Goal: Task Accomplishment & Management: Manage account settings

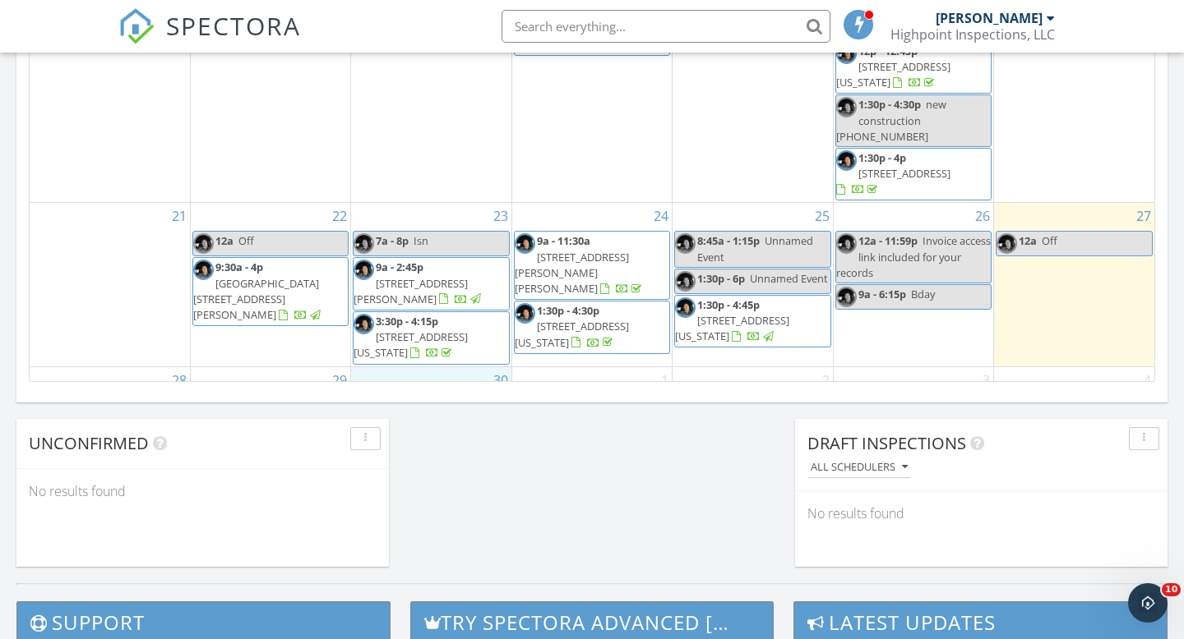
scroll to position [1143, 0]
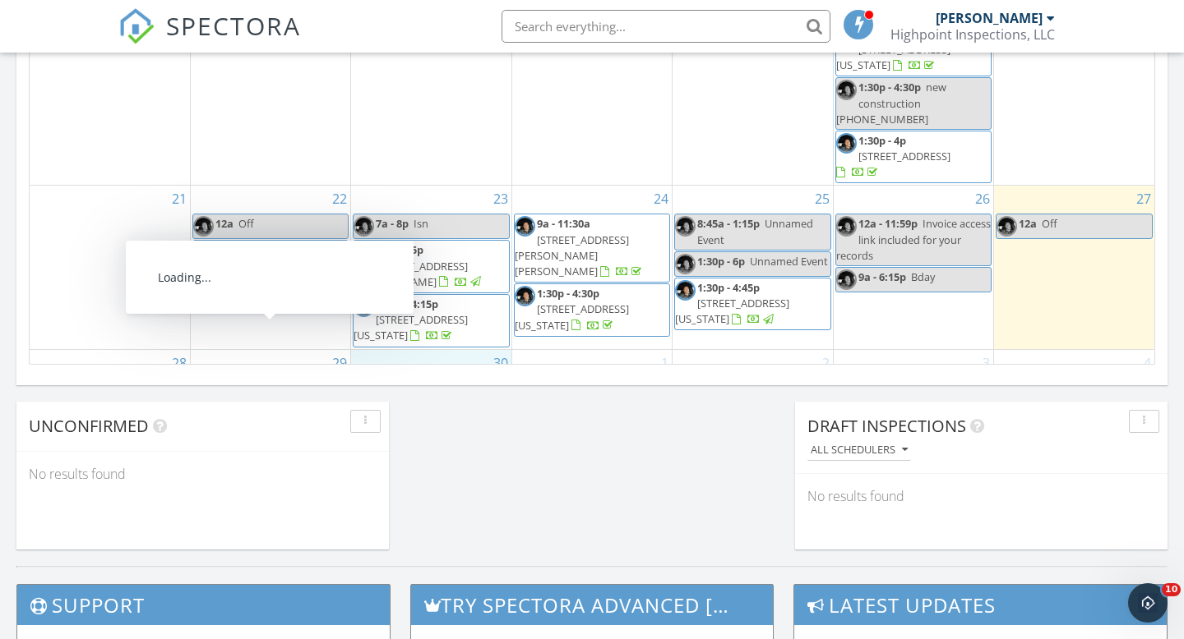
click at [270, 422] on span "1833 Lariat Trail, Edmond 73012" at bounding box center [250, 437] width 114 height 30
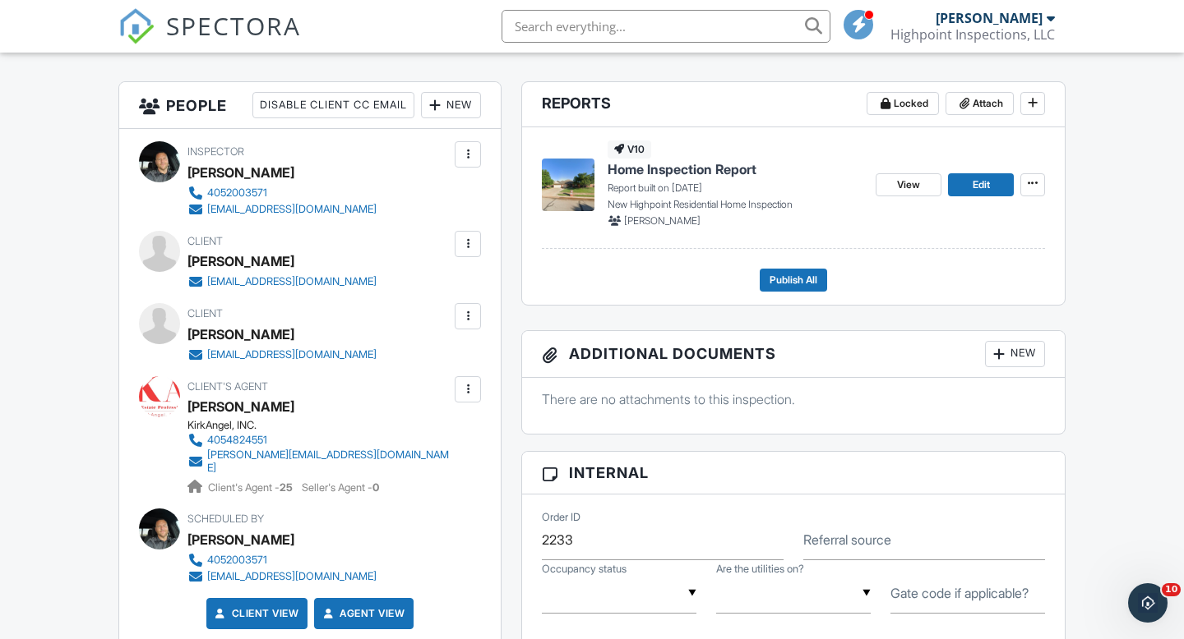
scroll to position [404, 0]
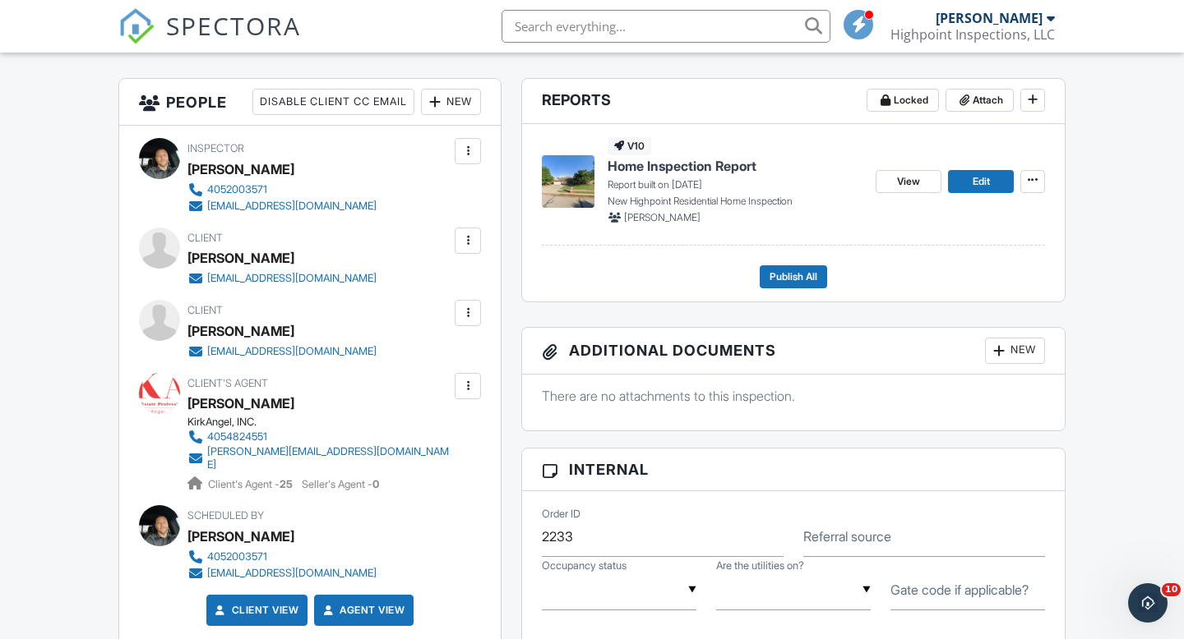
click at [470, 245] on div at bounding box center [467, 241] width 16 height 16
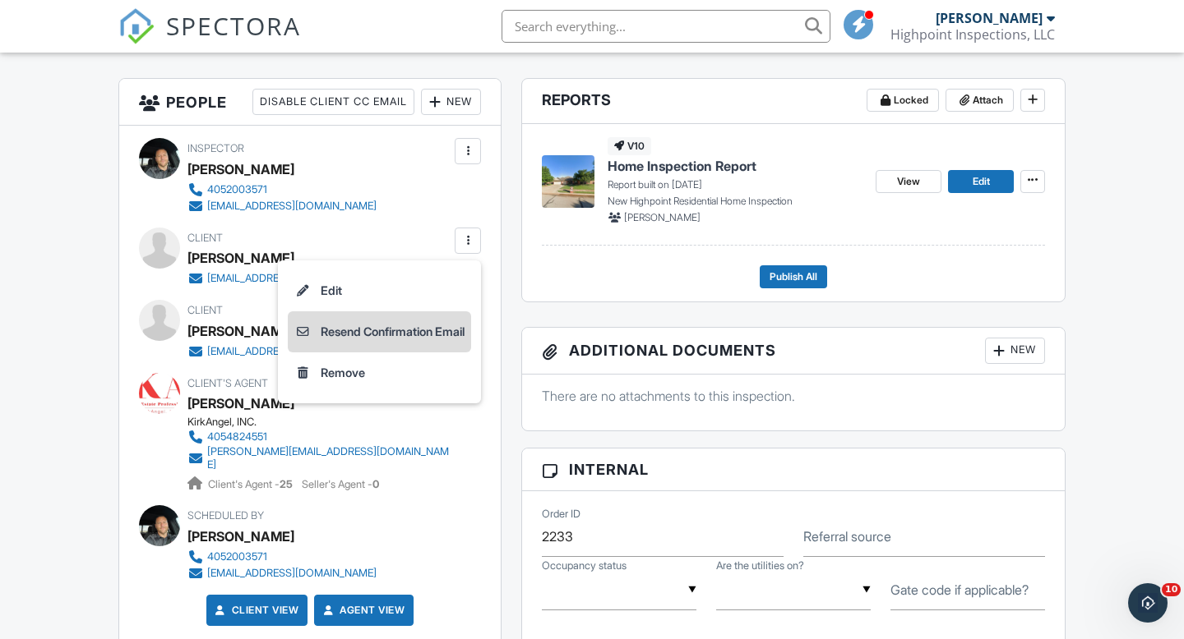
click at [411, 324] on li "Resend Confirmation Email" at bounding box center [379, 331] width 183 height 41
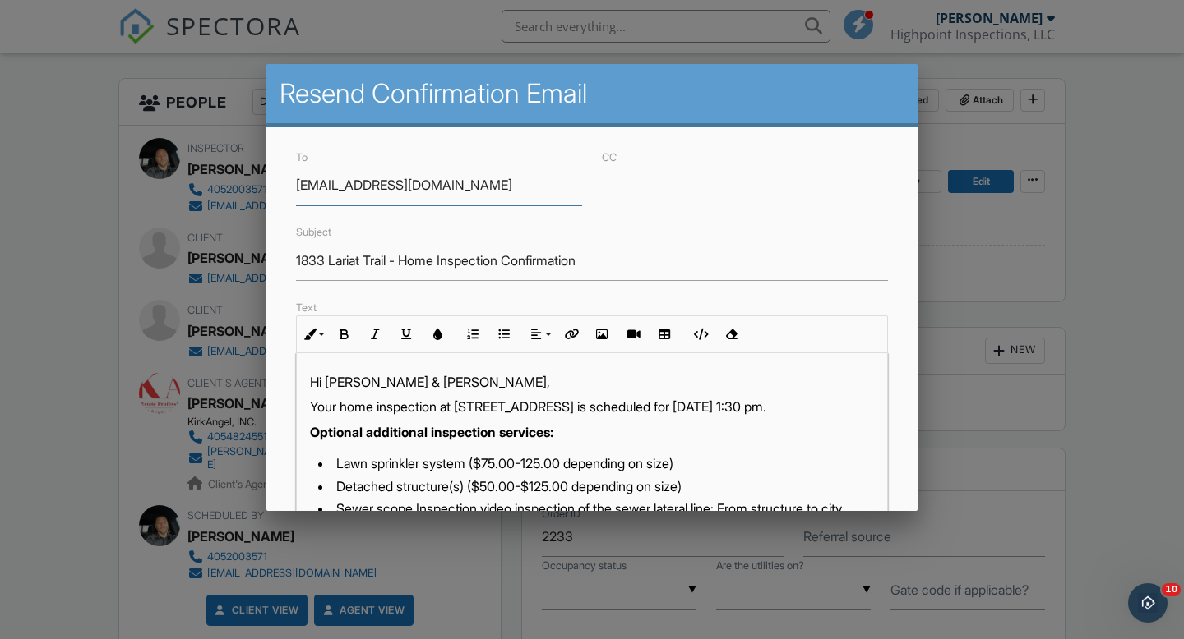
scroll to position [16, 0]
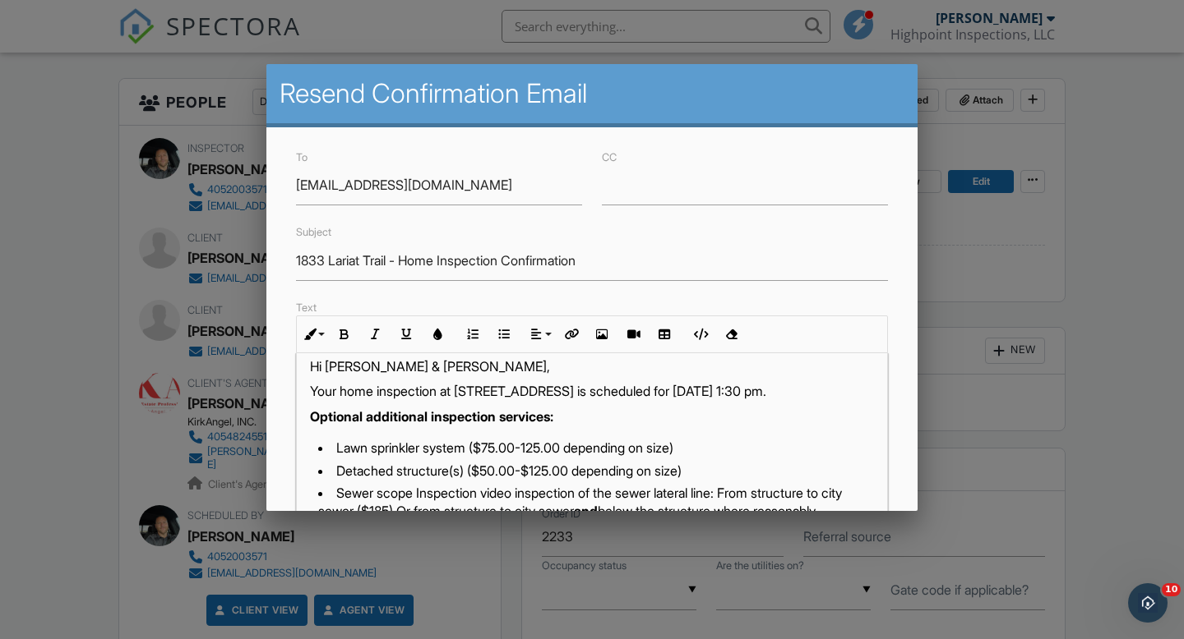
drag, startPoint x: 791, startPoint y: 393, endPoint x: 870, endPoint y: 395, distance: 79.8
click at [870, 395] on p "Your home inspection at 1833 Lariat Trail, Edmond, OK 73012 is scheduled for 09…" at bounding box center [592, 391] width 564 height 18
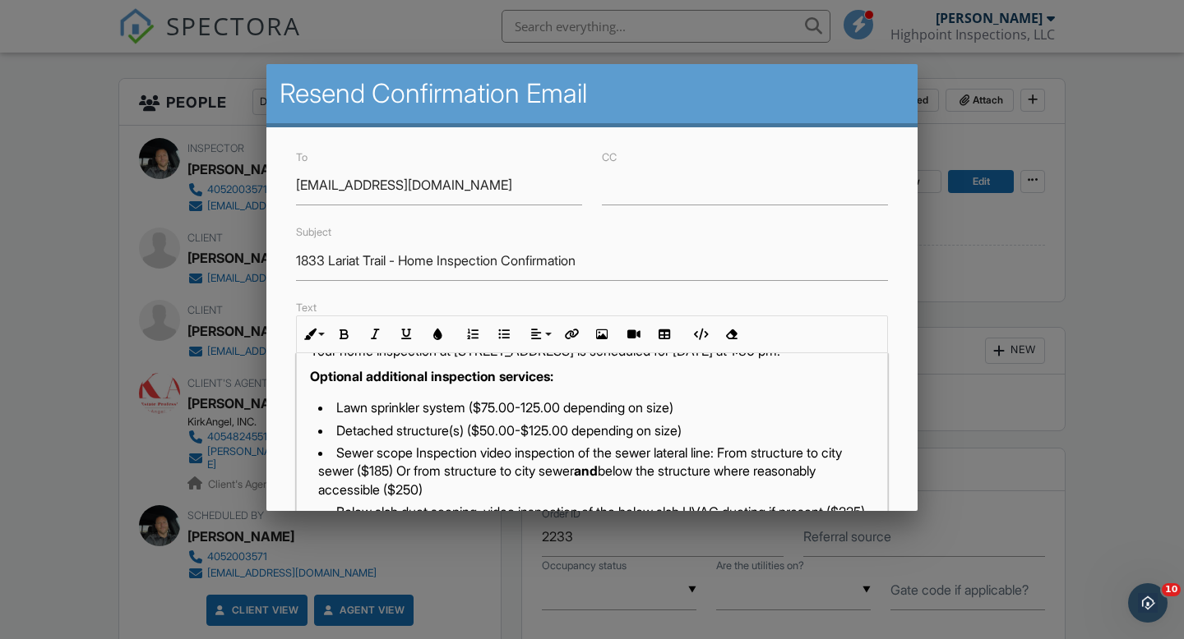
scroll to position [42, 0]
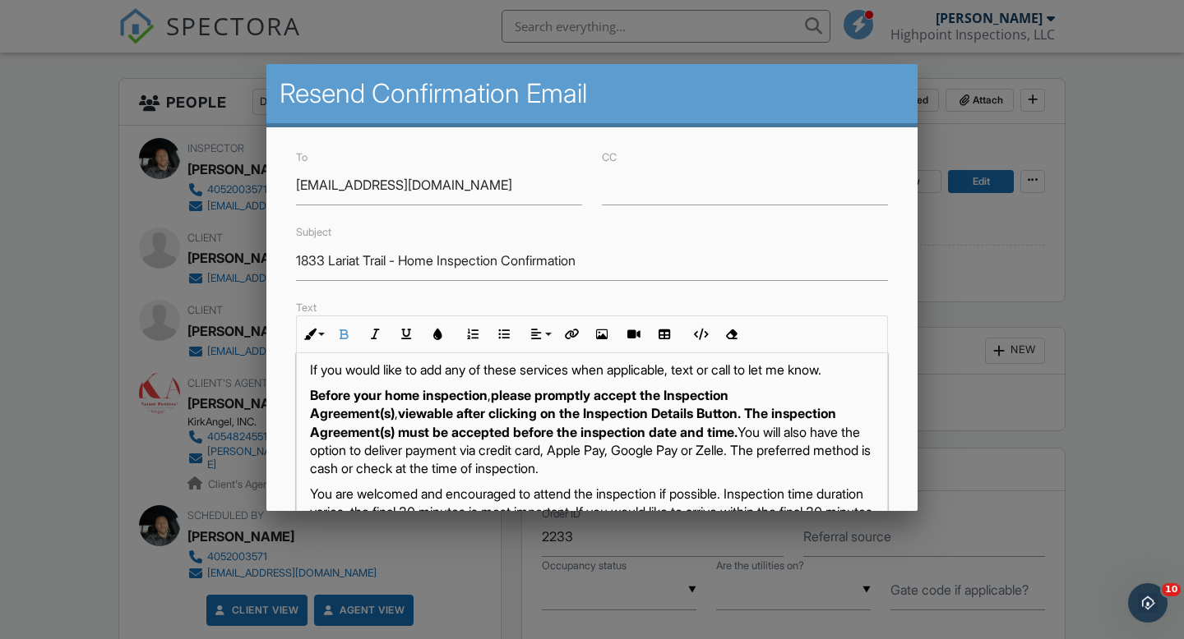
scroll to position [228, 0]
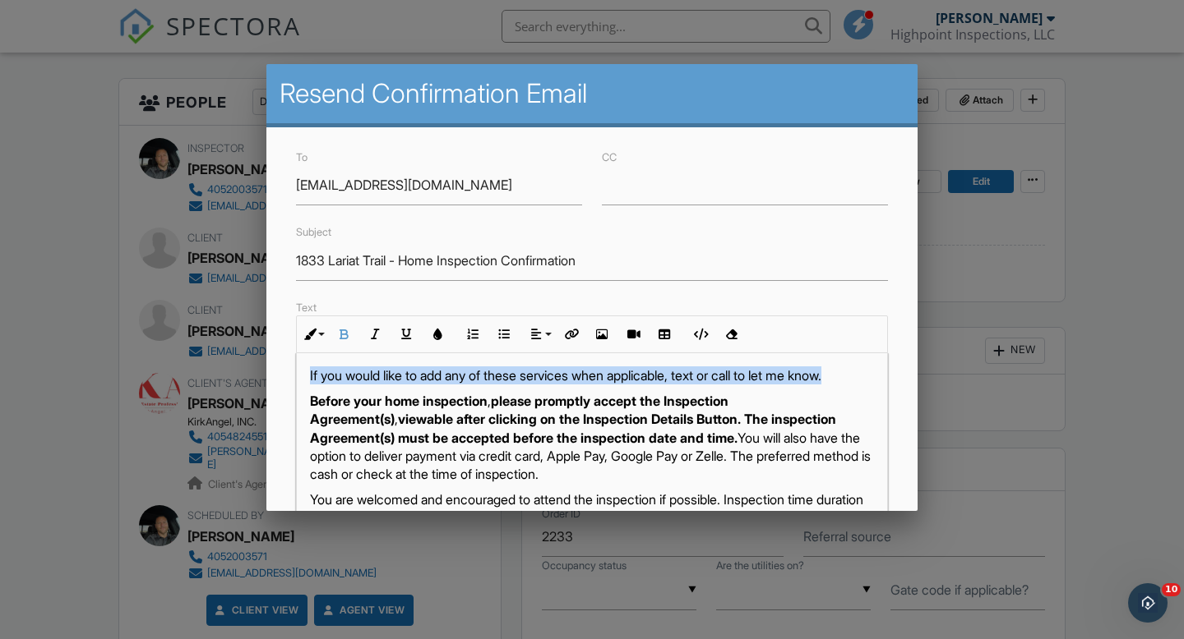
click at [870, 385] on p "If you would like to add any of these services when applicable, text or call to…" at bounding box center [592, 376] width 564 height 18
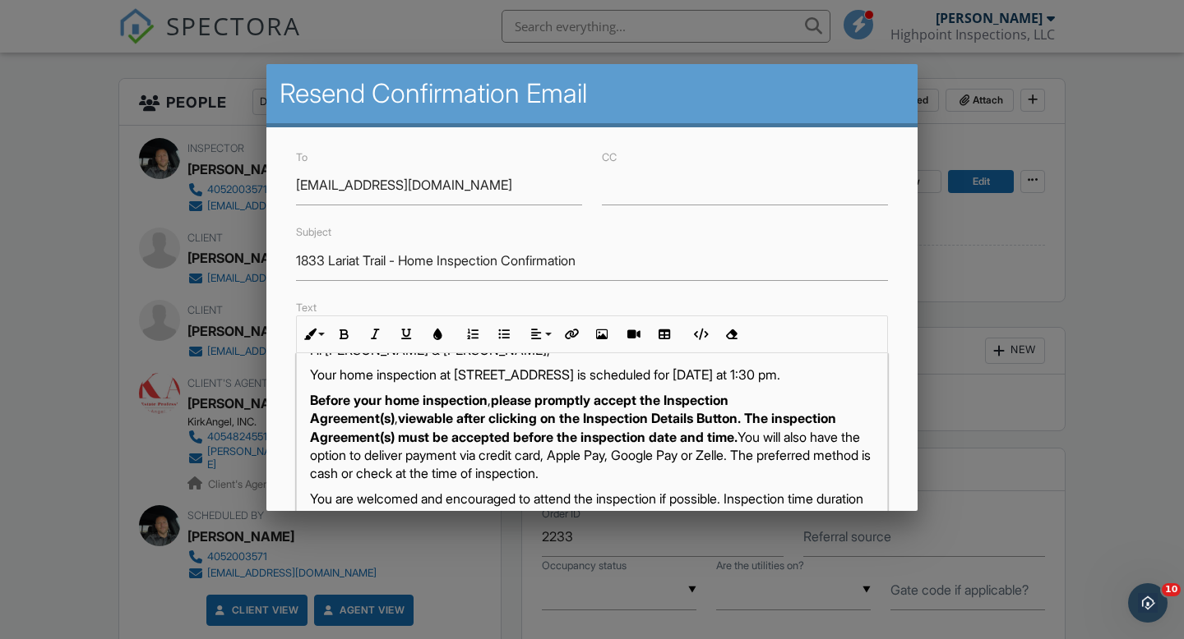
scroll to position [34, 0]
click at [660, 459] on p "Before your home inspection , please promptly accept the Inspection Agreement(s…" at bounding box center [592, 436] width 564 height 92
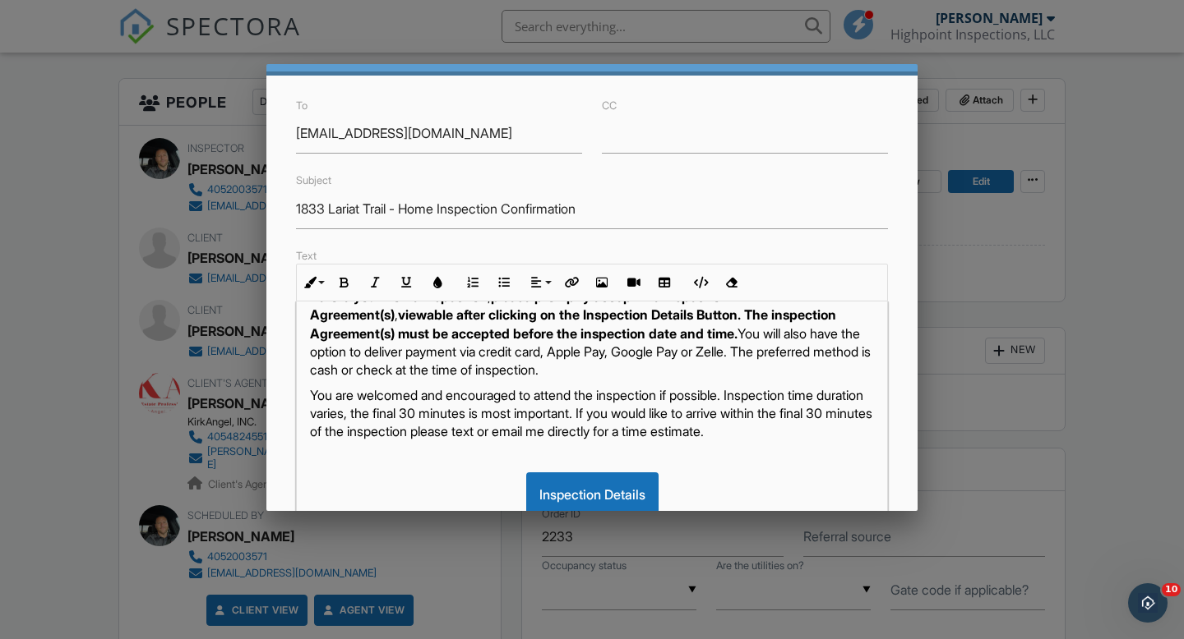
scroll to position [55, 0]
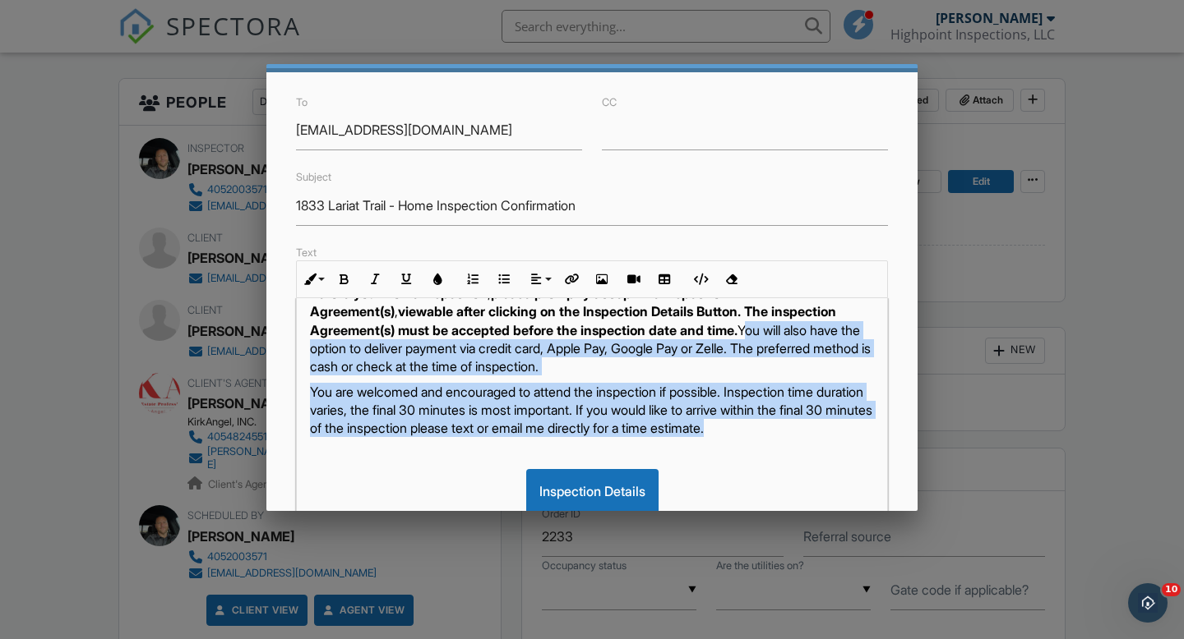
click at [857, 432] on p "You are welcomed and encouraged to attend the inspection if possible. Inspectio…" at bounding box center [592, 410] width 564 height 55
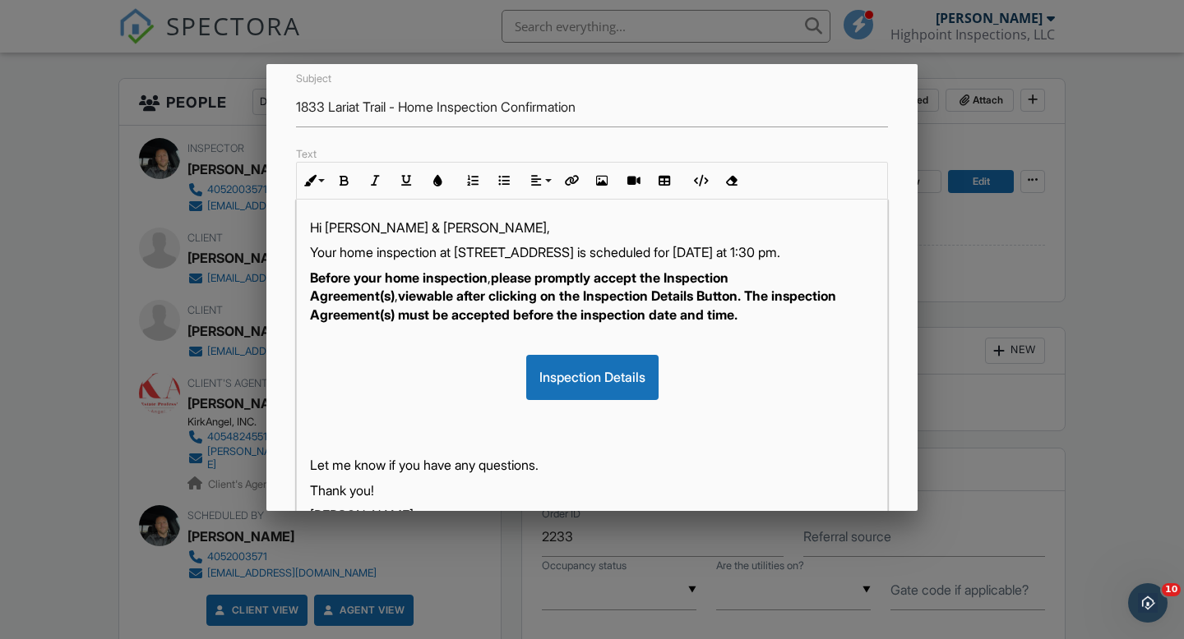
scroll to position [360, 0]
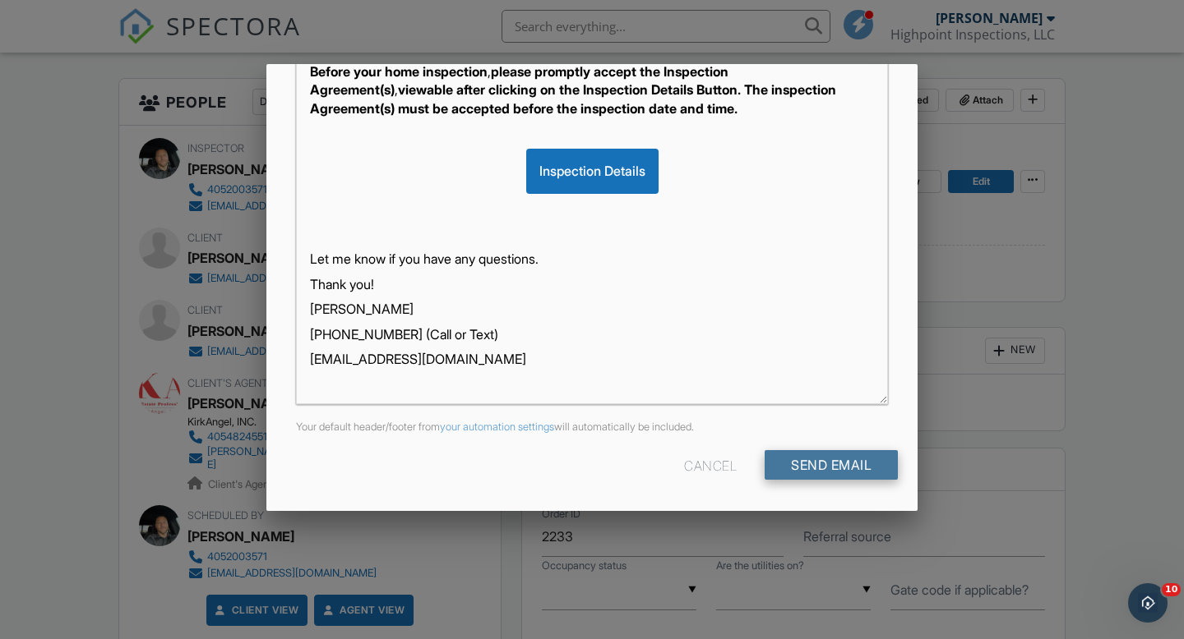
click at [814, 464] on input "Send Email" at bounding box center [830, 465] width 133 height 30
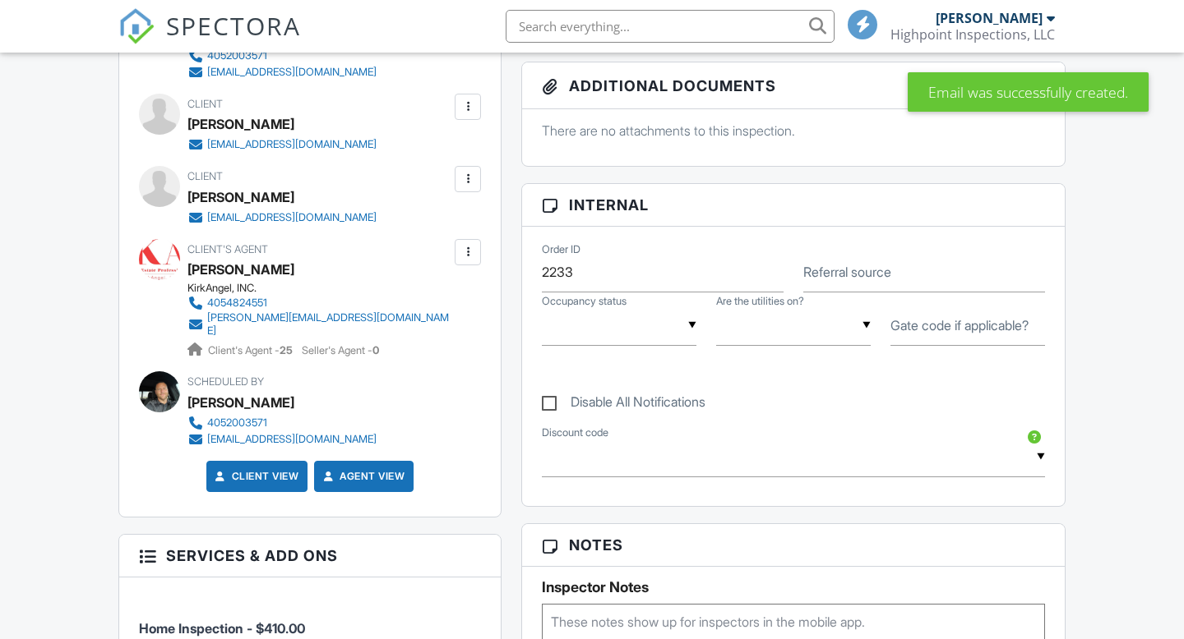
click at [468, 163] on div "Inspector Jimmy Hardesty 4052003571 hpinspectokc@gmail.com Make Invisible Mark …" at bounding box center [309, 254] width 381 height 524
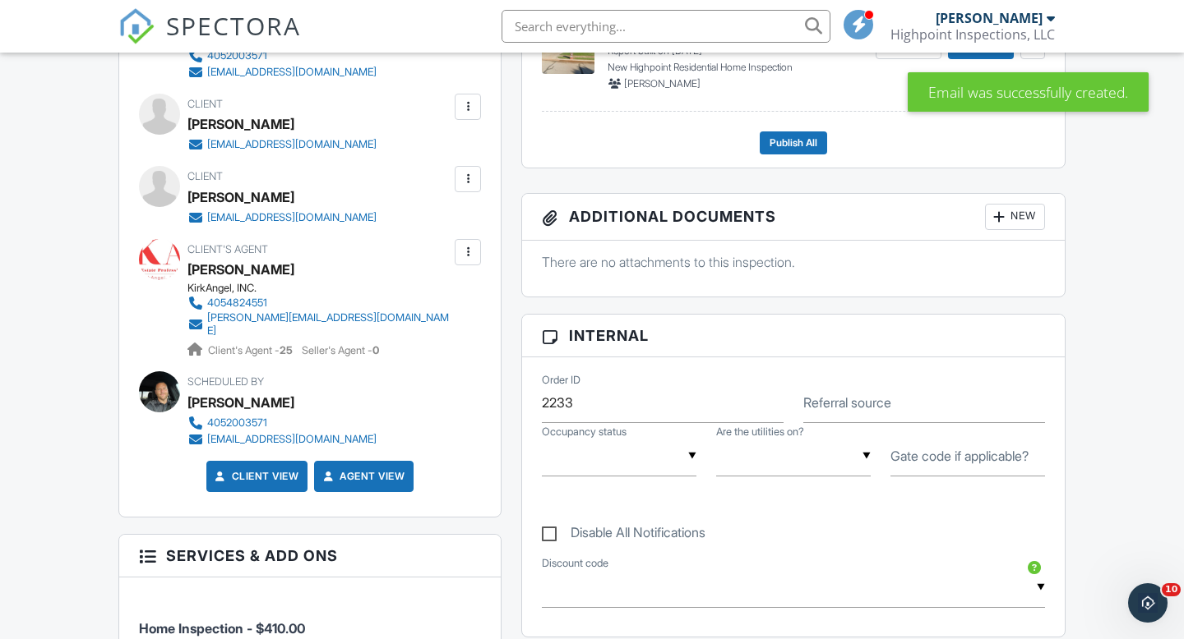
click at [467, 179] on div at bounding box center [467, 179] width 16 height 16
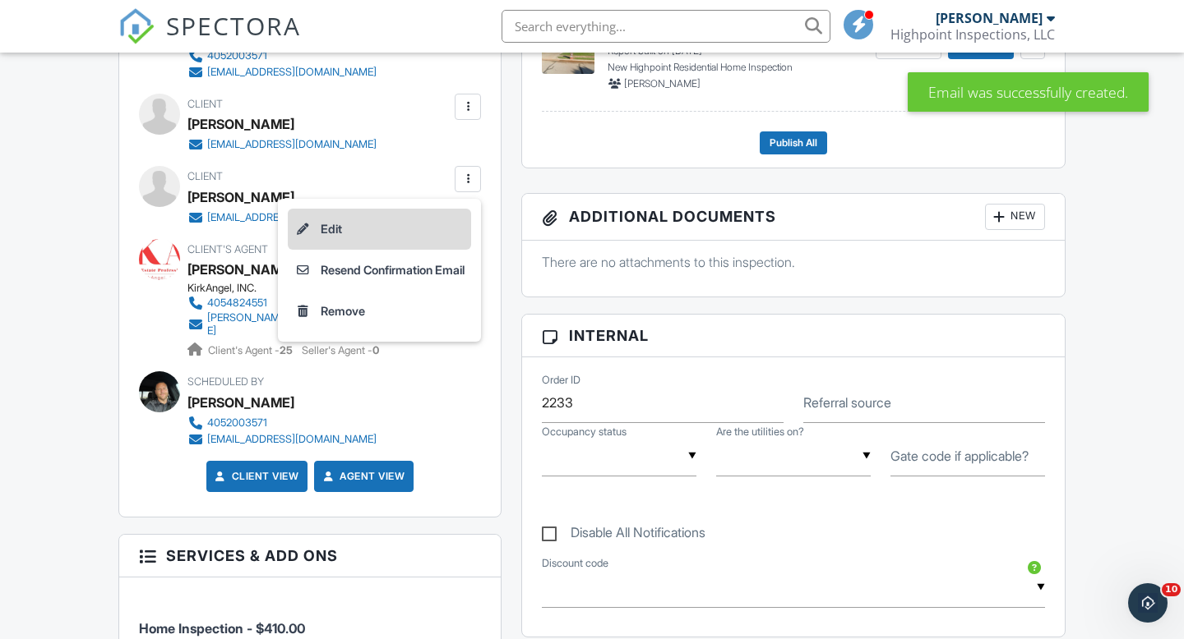
click at [406, 229] on li "Edit" at bounding box center [379, 229] width 183 height 41
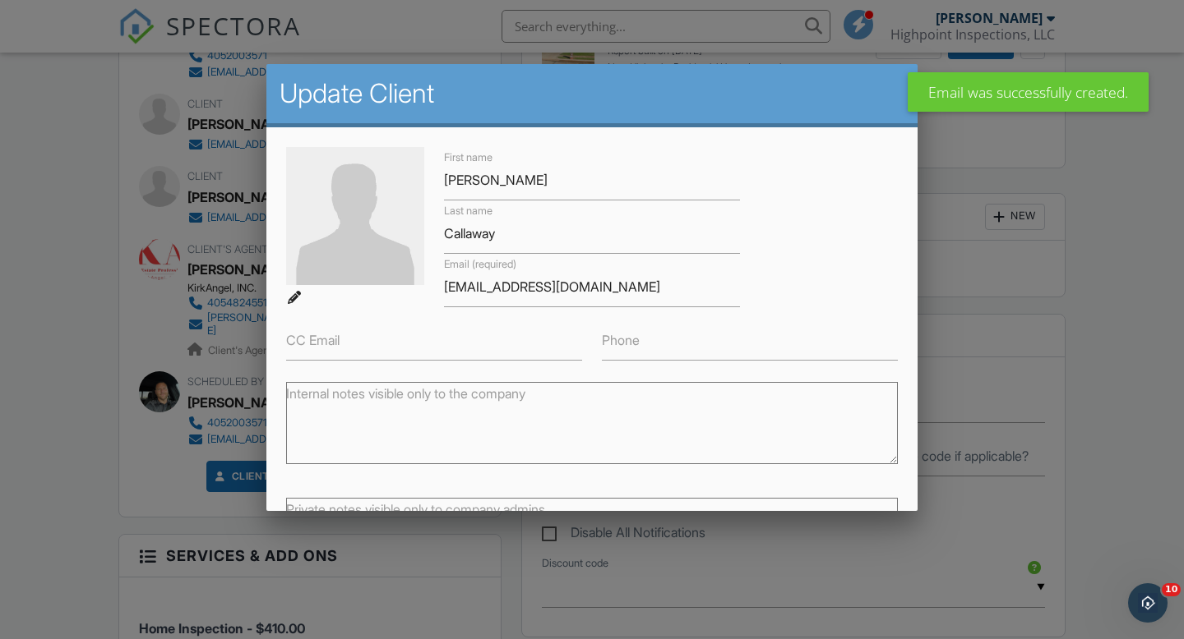
click at [1164, 310] on div at bounding box center [592, 318] width 1184 height 800
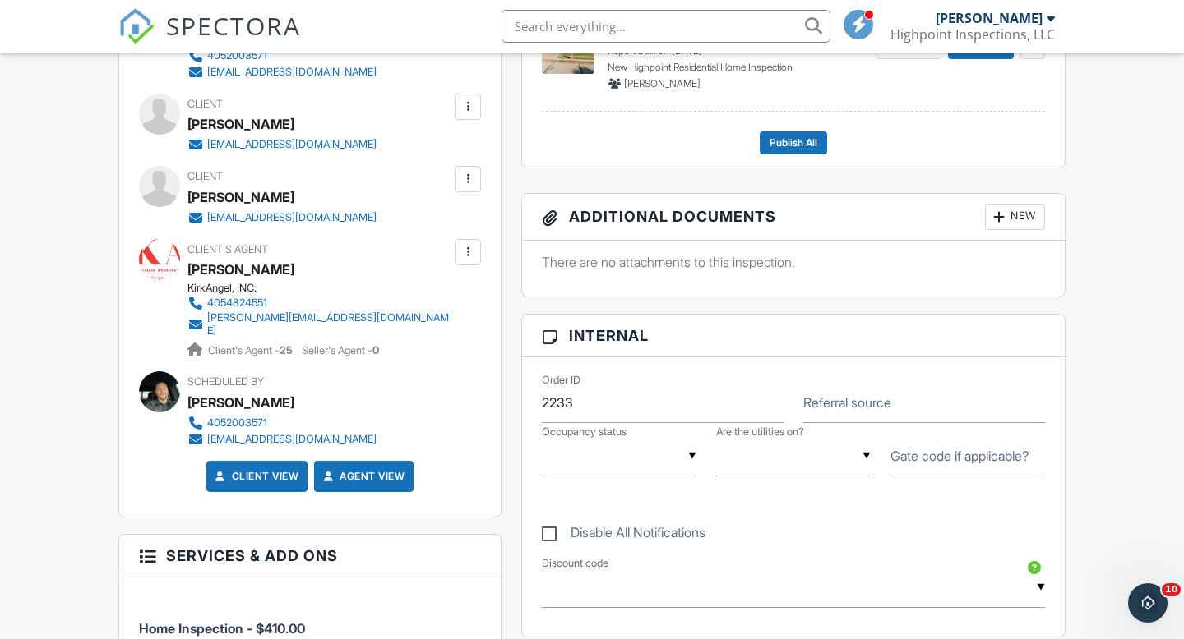
click at [469, 184] on div at bounding box center [467, 179] width 16 height 16
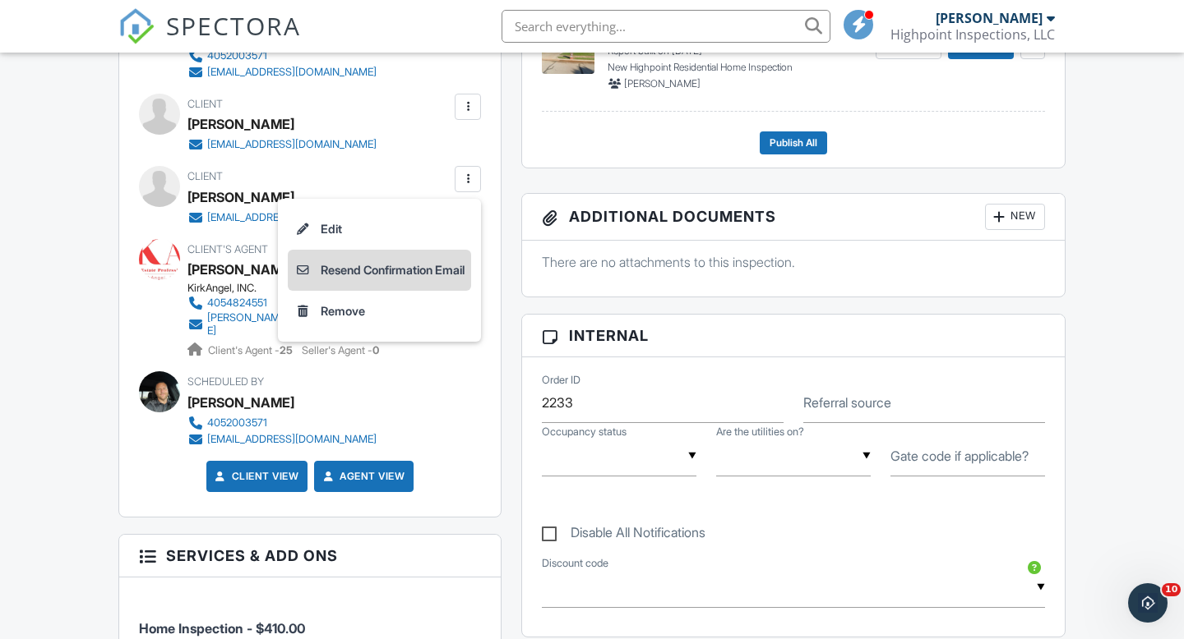
click at [422, 269] on li "Resend Confirmation Email" at bounding box center [379, 270] width 183 height 41
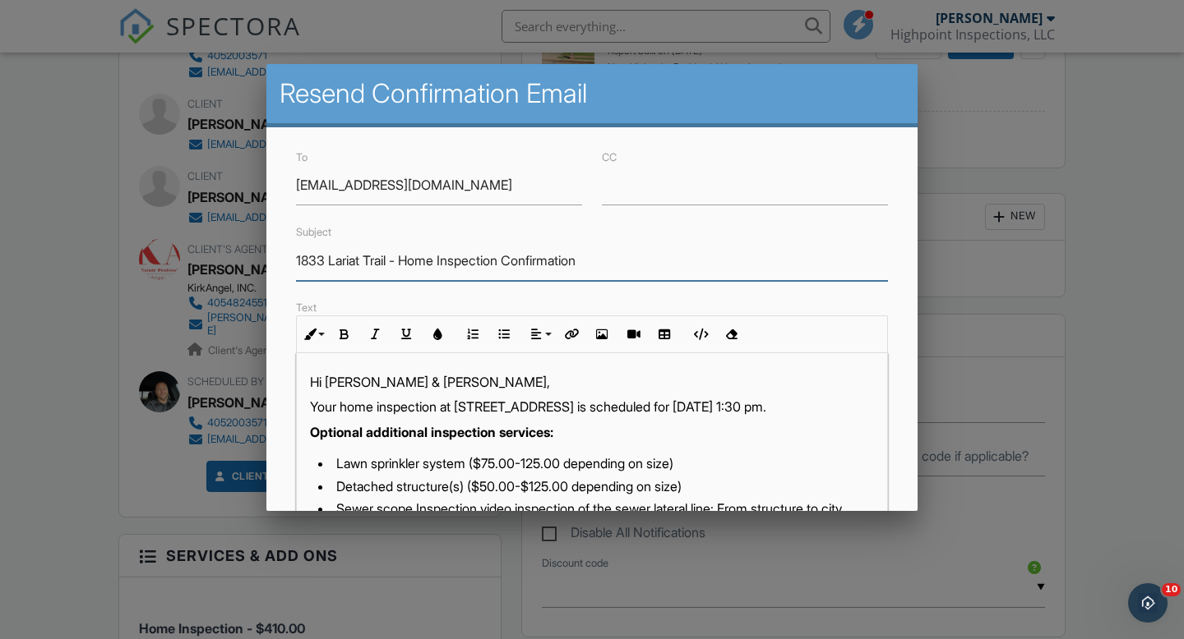
click at [425, 269] on input "1833 Lariat Trail - Home Inspection Confirmation" at bounding box center [592, 261] width 592 height 40
click at [399, 264] on input "1833 Lariat Trail - Home Inspection Confirmation" at bounding box center [592, 261] width 592 height 40
click at [658, 254] on input "1833 Lariat Trail - Home Inspection Confirmation" at bounding box center [592, 261] width 592 height 40
type input "1833 Lariat Trail"
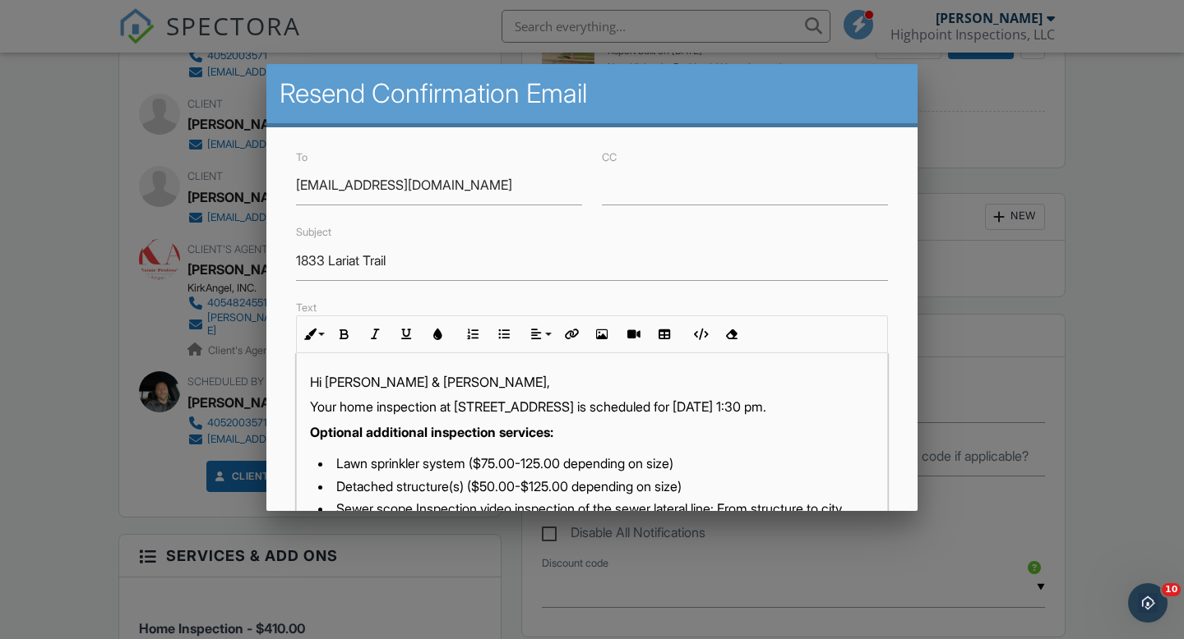
drag, startPoint x: 791, startPoint y: 408, endPoint x: 894, endPoint y: 404, distance: 102.8
click at [894, 407] on div "Text Inline Style XLarge Large Normal Small Light Small/Light Bold Italic Under…" at bounding box center [591, 531] width 611 height 467
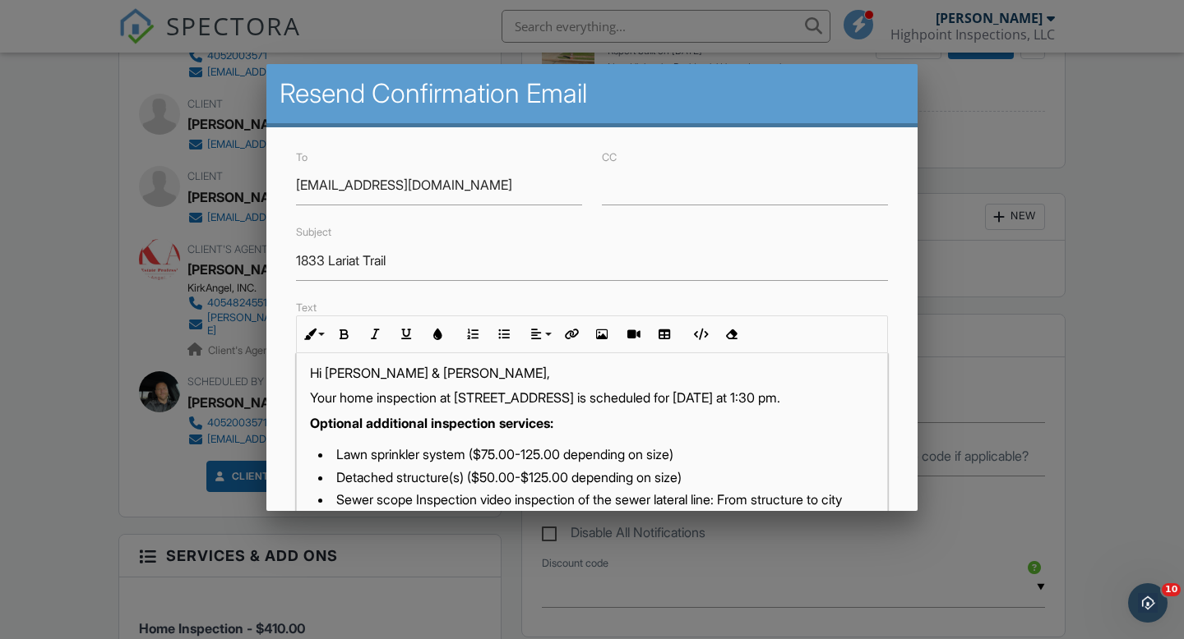
scroll to position [10, 0]
click at [311, 431] on strong "Optional additional inspection services:" at bounding box center [431, 422] width 243 height 16
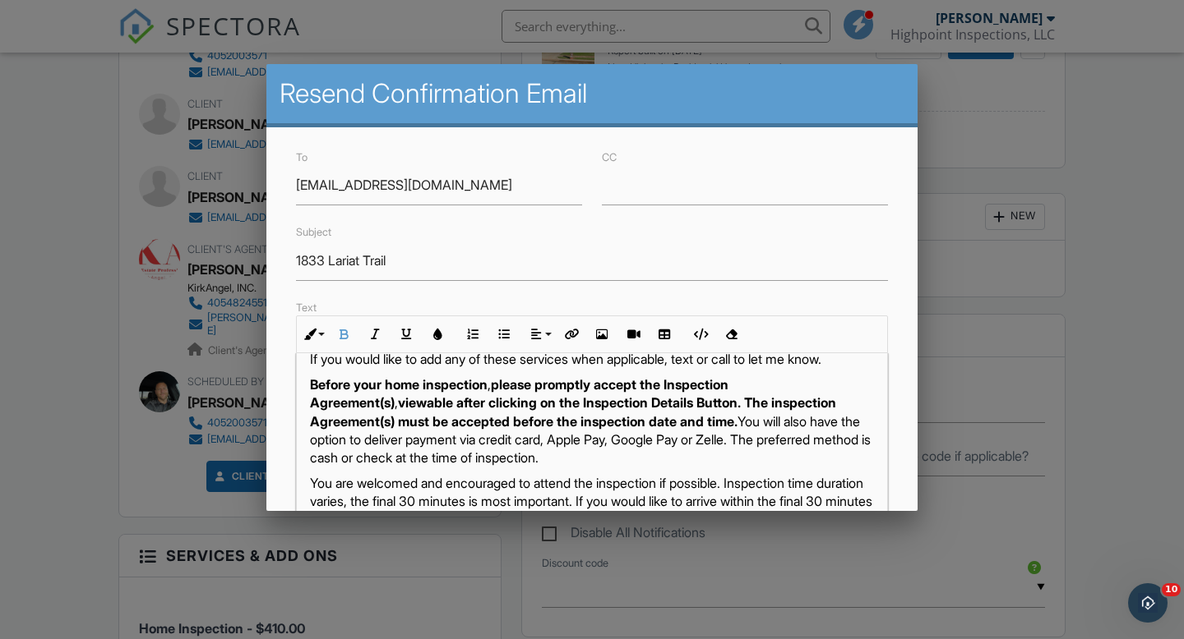
scroll to position [256, 0]
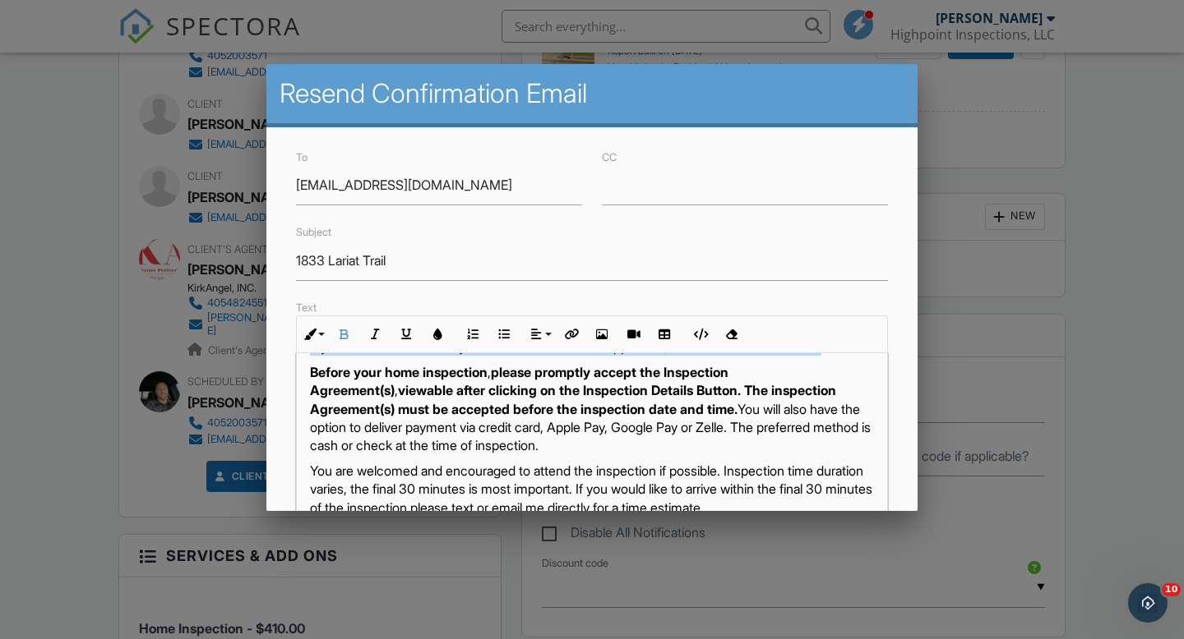
click at [870, 356] on p "If you would like to add any of these services when applicable, text or call to…" at bounding box center [592, 347] width 564 height 18
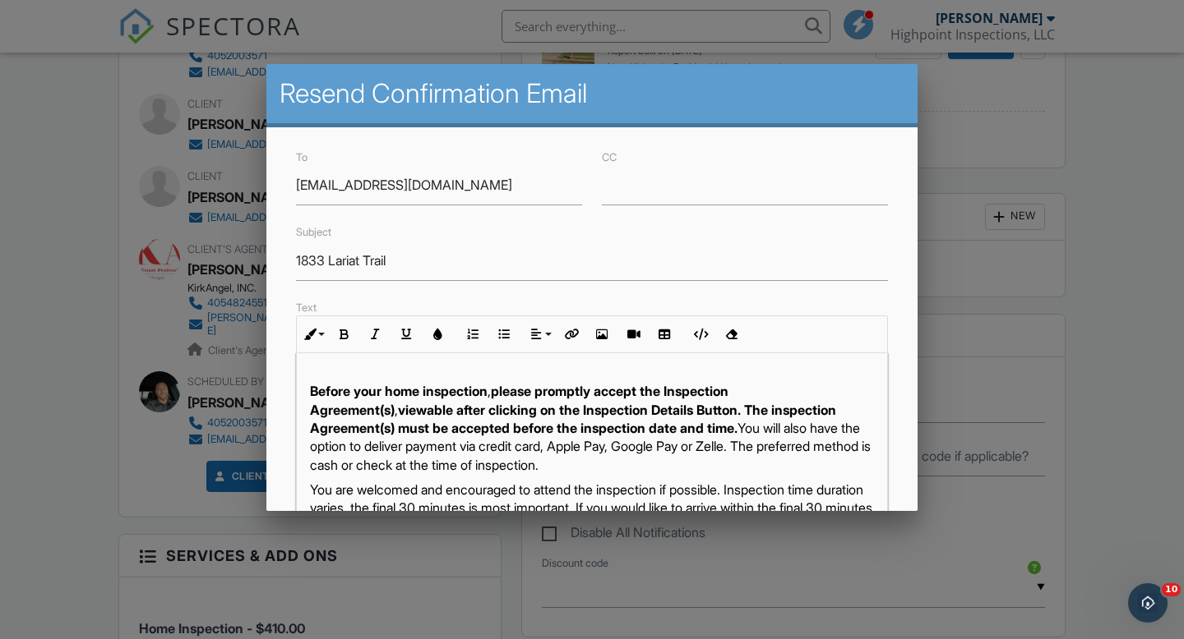
scroll to position [41, 0]
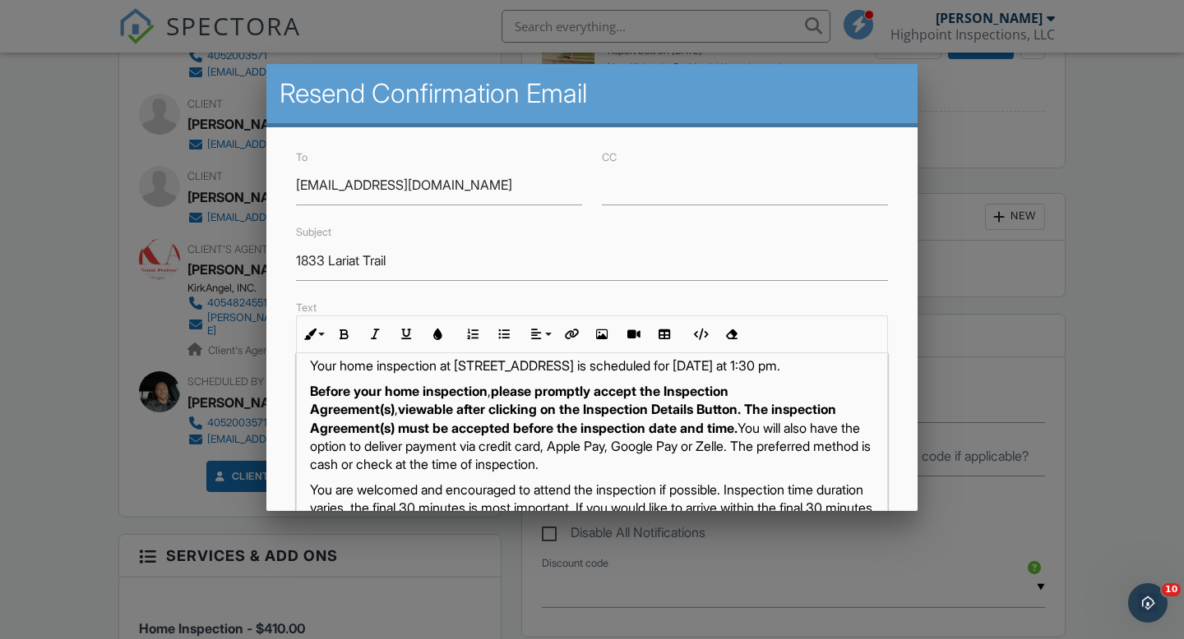
click at [658, 447] on p "Before your home inspection , please promptly accept the Inspection Agreement(s…" at bounding box center [592, 428] width 564 height 92
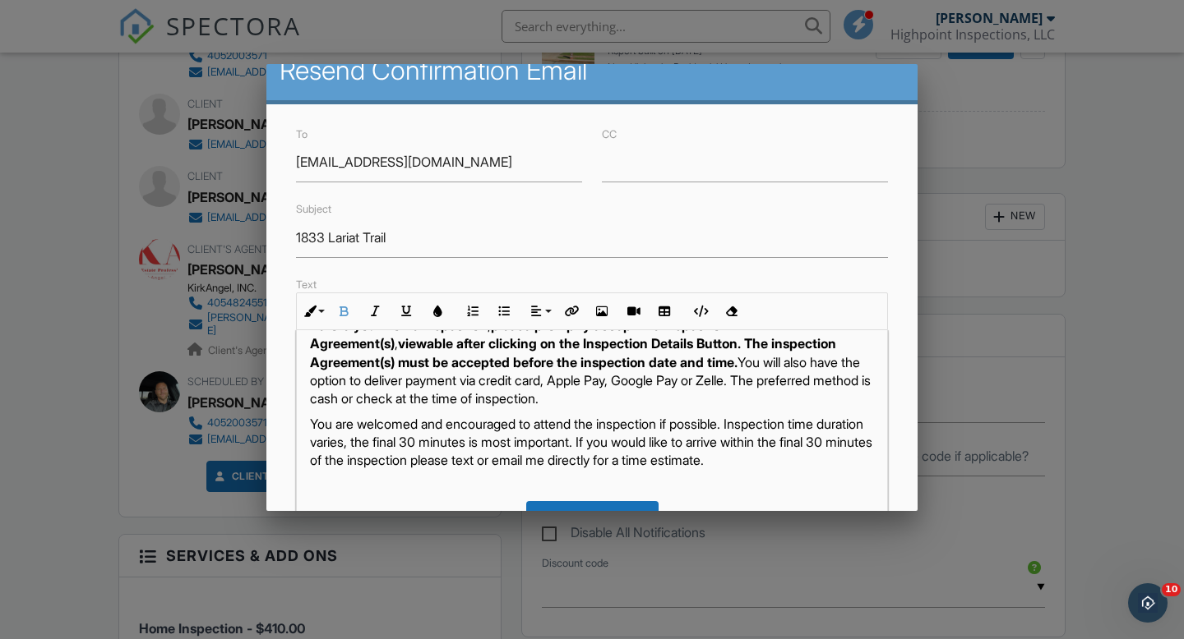
scroll to position [26, 0]
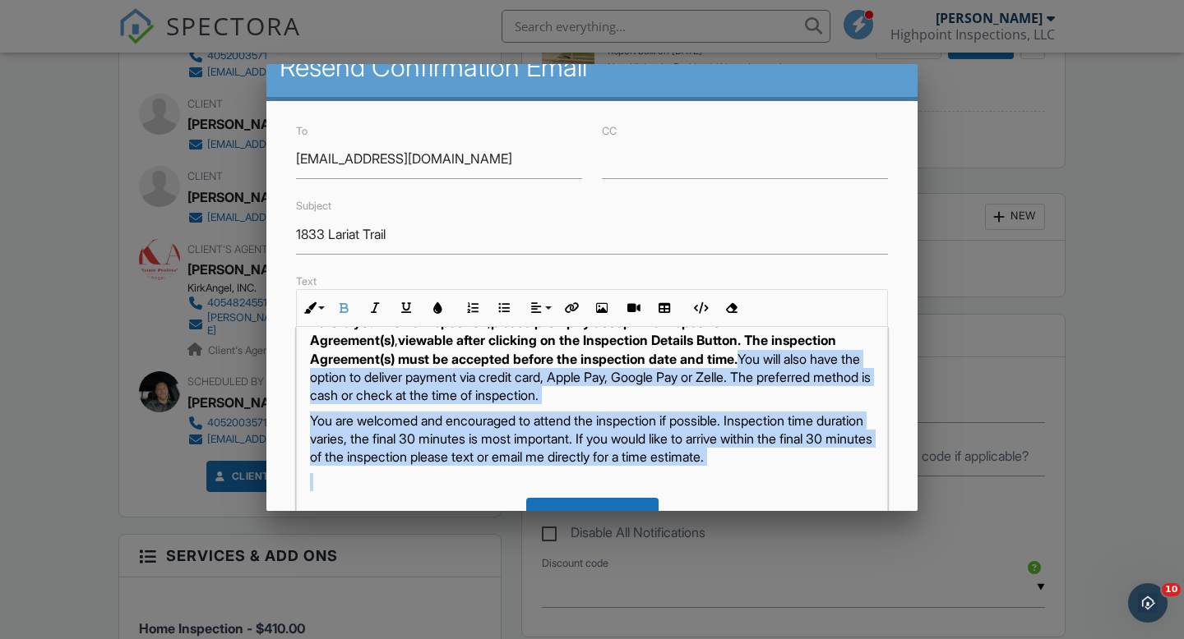
click at [853, 468] on div "Hi Chris & Jennifer, Your home inspection at 1833 Lariat Trail, Edmond, OK 7301…" at bounding box center [592, 490] width 590 height 494
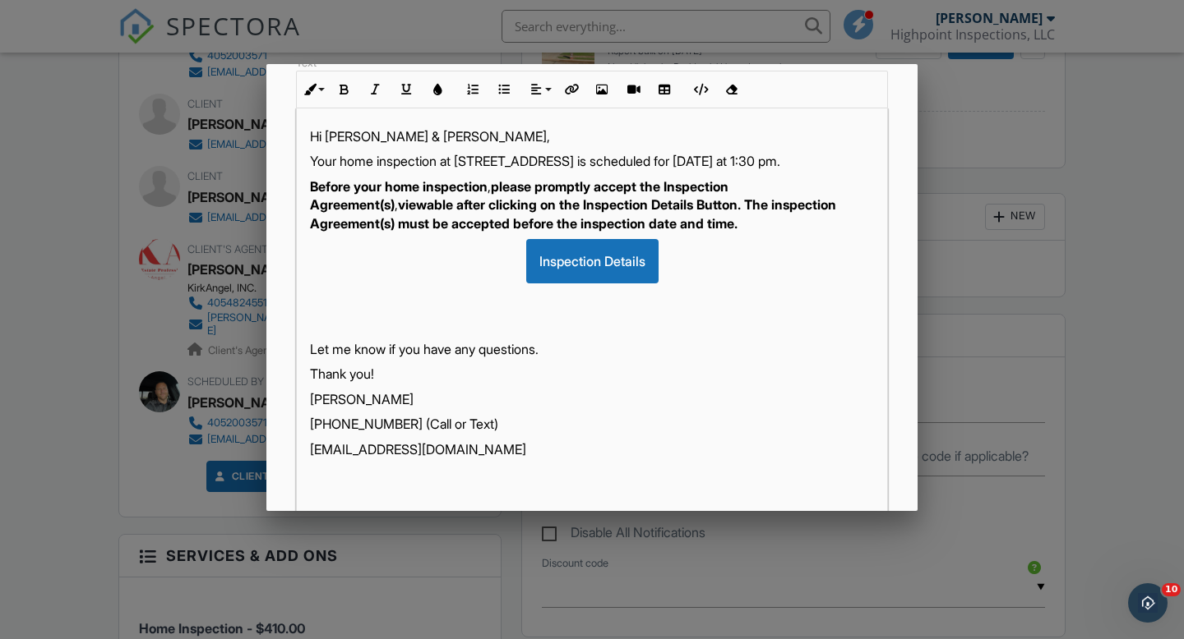
scroll to position [360, 0]
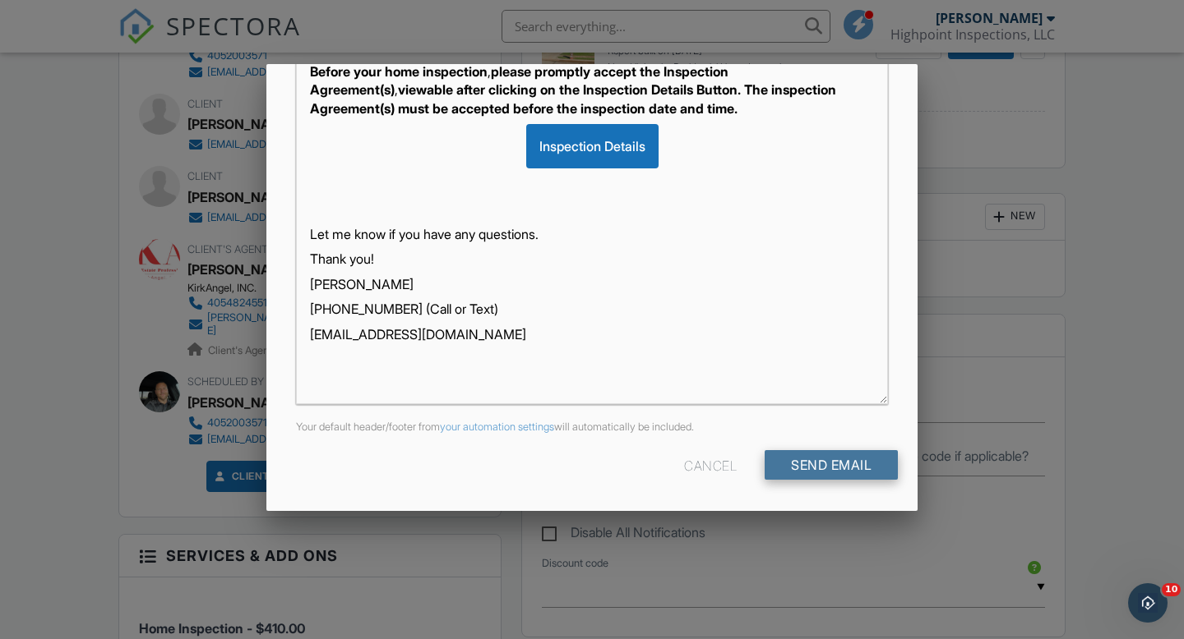
click at [815, 469] on input "Send Email" at bounding box center [830, 465] width 133 height 30
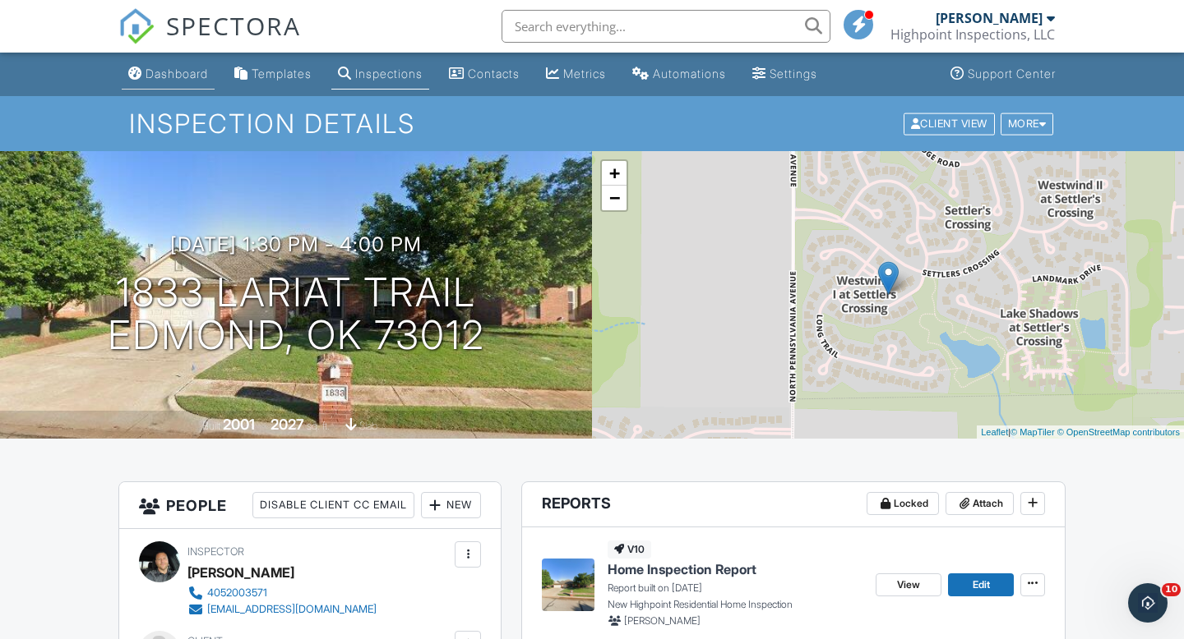
click at [198, 77] on div "Dashboard" at bounding box center [176, 74] width 62 height 14
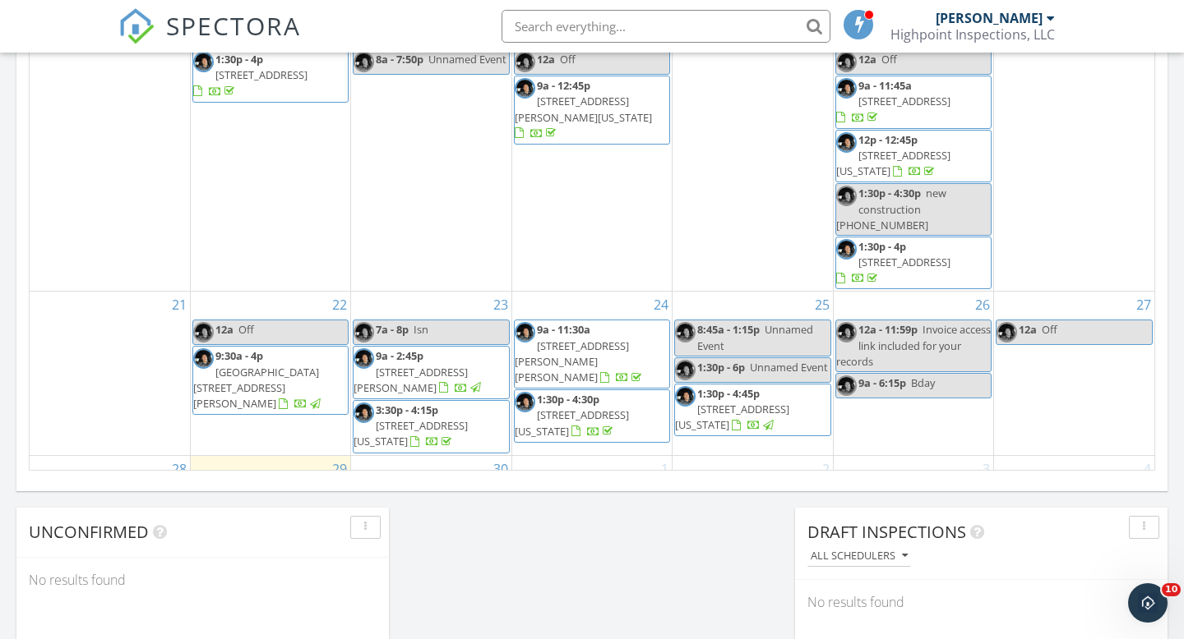
scroll to position [1039, 0]
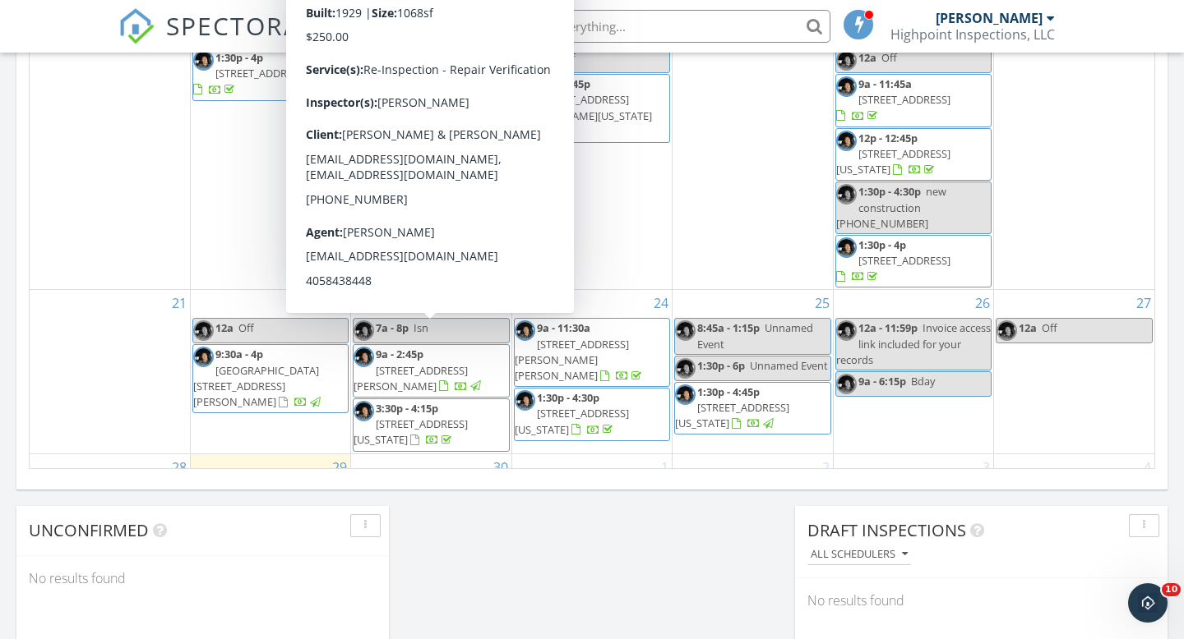
click at [466, 417] on span "[STREET_ADDRESS][US_STATE]" at bounding box center [410, 432] width 114 height 30
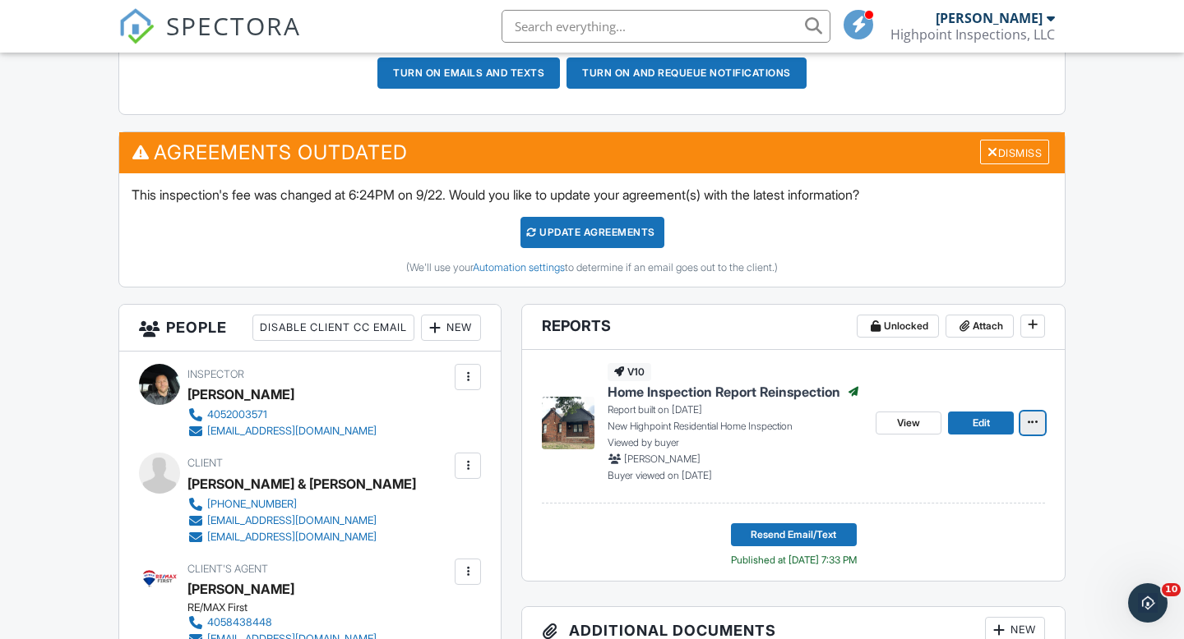
click at [1038, 425] on span at bounding box center [1032, 422] width 16 height 16
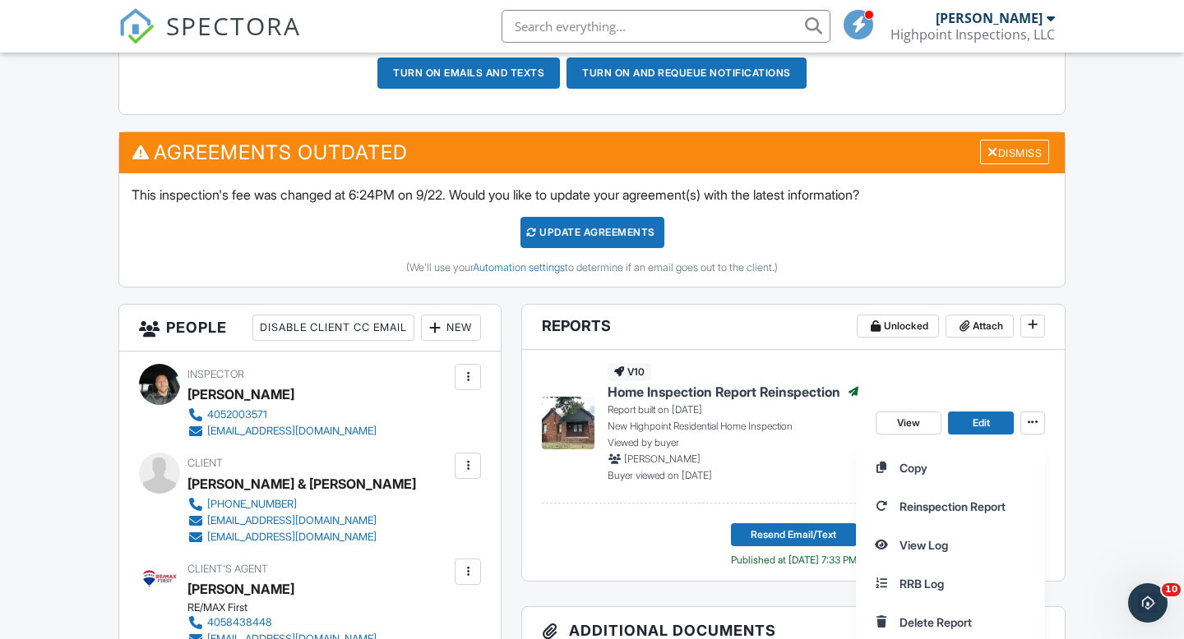
click at [994, 377] on div "View Edit Copy Reinspection Report View Log RRB Log Delete Report" at bounding box center [959, 423] width 169 height 120
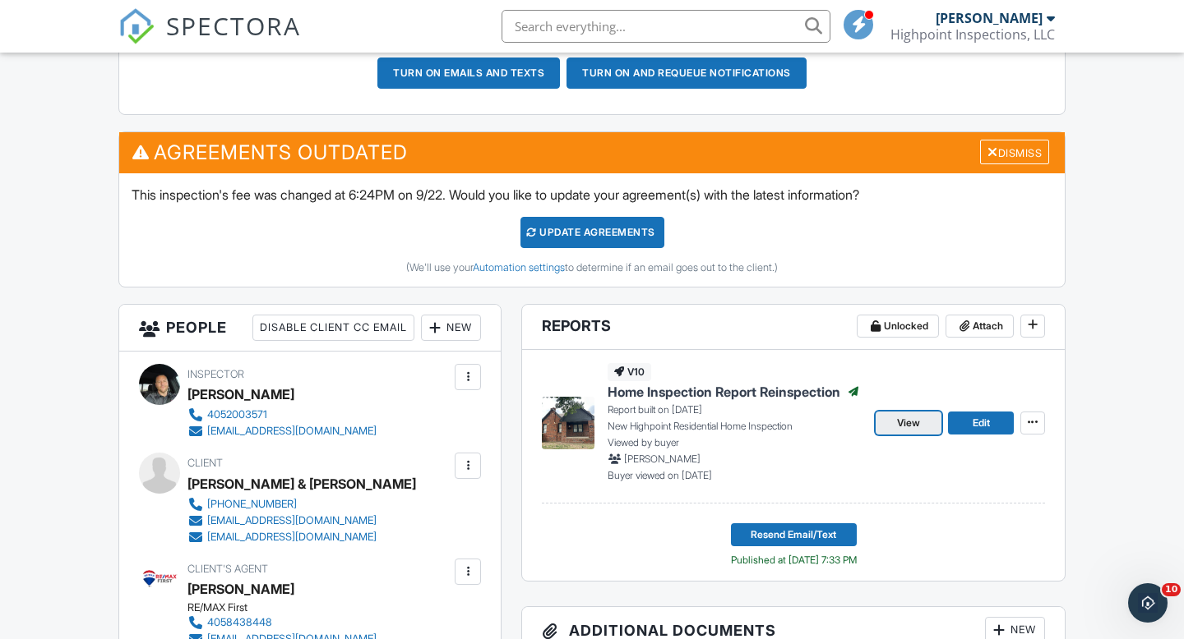
click at [897, 421] on span "View" at bounding box center [908, 423] width 23 height 16
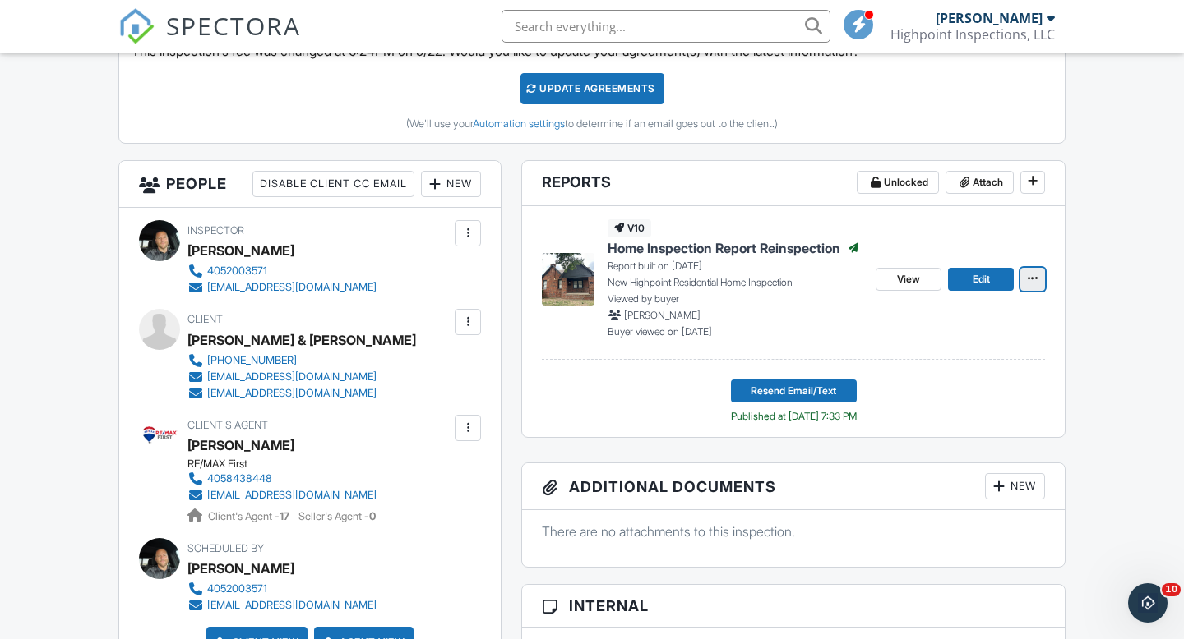
click at [1034, 275] on icon at bounding box center [1032, 279] width 10 height 12
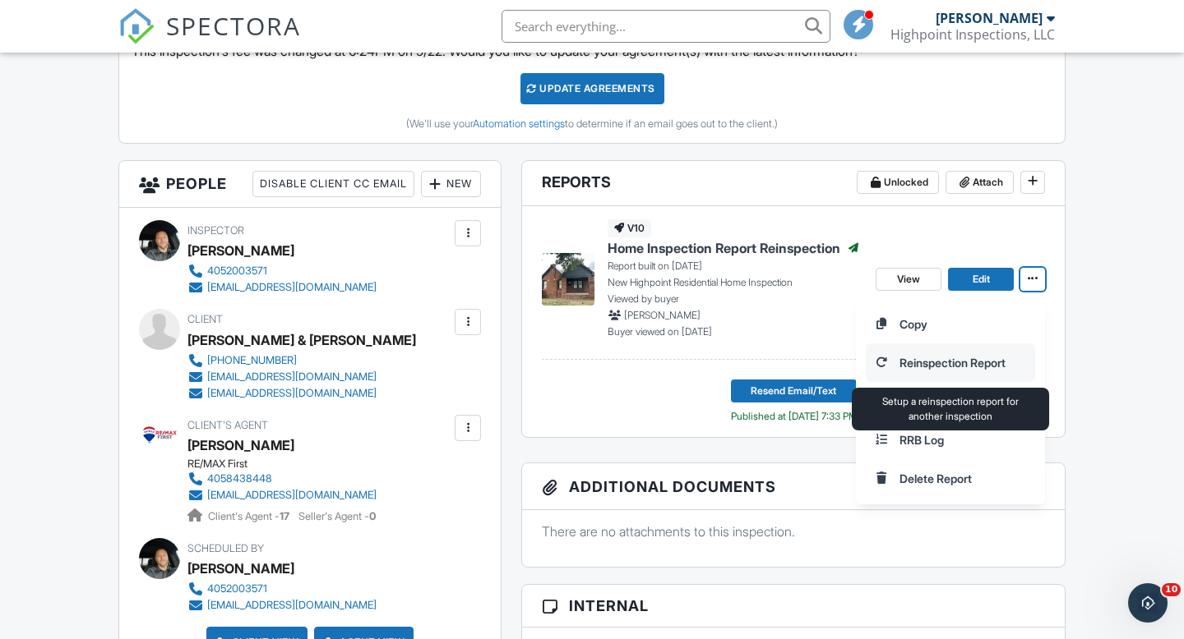
click at [974, 358] on input "Reinspection Report" at bounding box center [950, 362] width 168 height 37
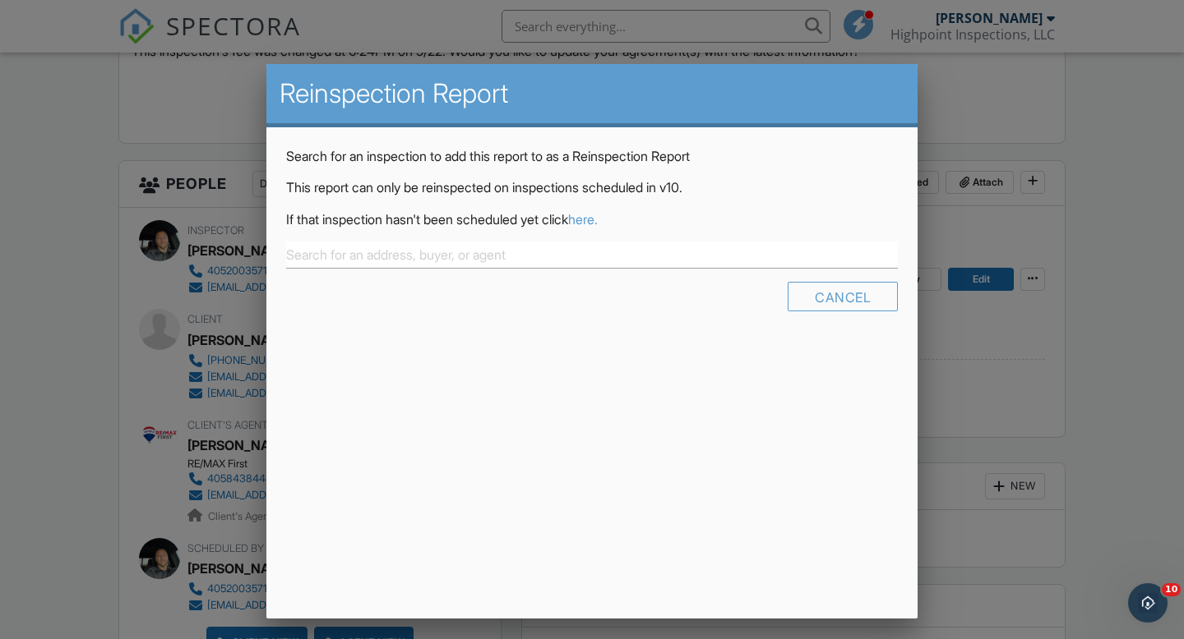
click at [598, 219] on link "here." at bounding box center [583, 219] width 30 height 16
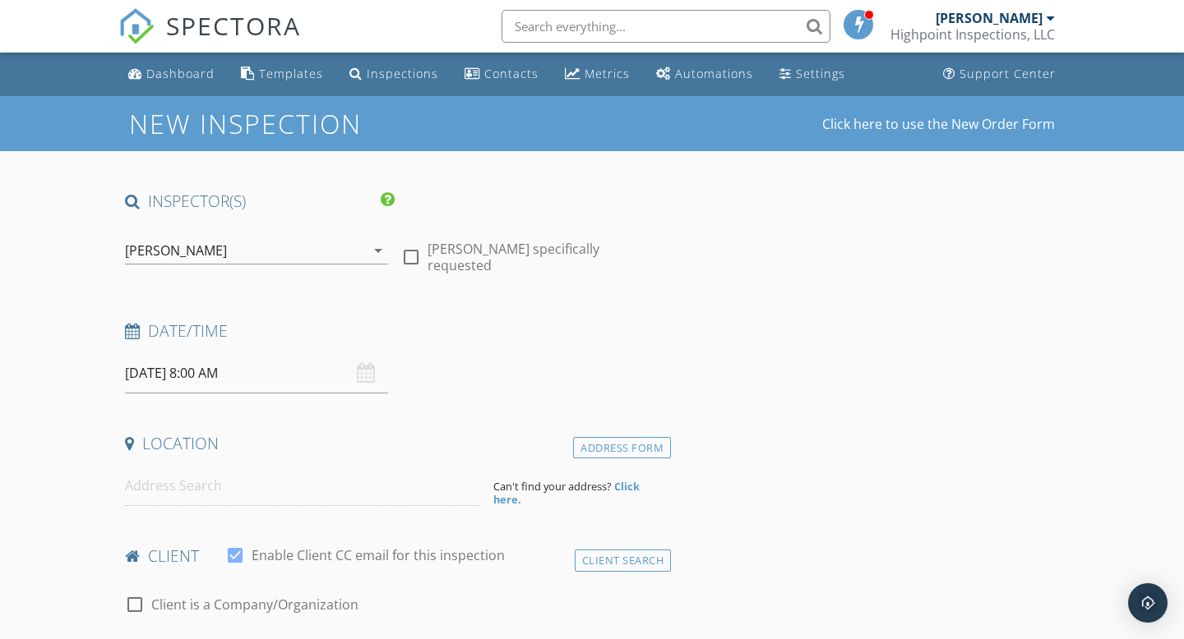
type input "[PERSON_NAME] & [PERSON_NAME]"
type input "[PERSON_NAME]"
type input "[EMAIL_ADDRESS][DOMAIN_NAME]"
type input "[PHONE_NUMBER]"
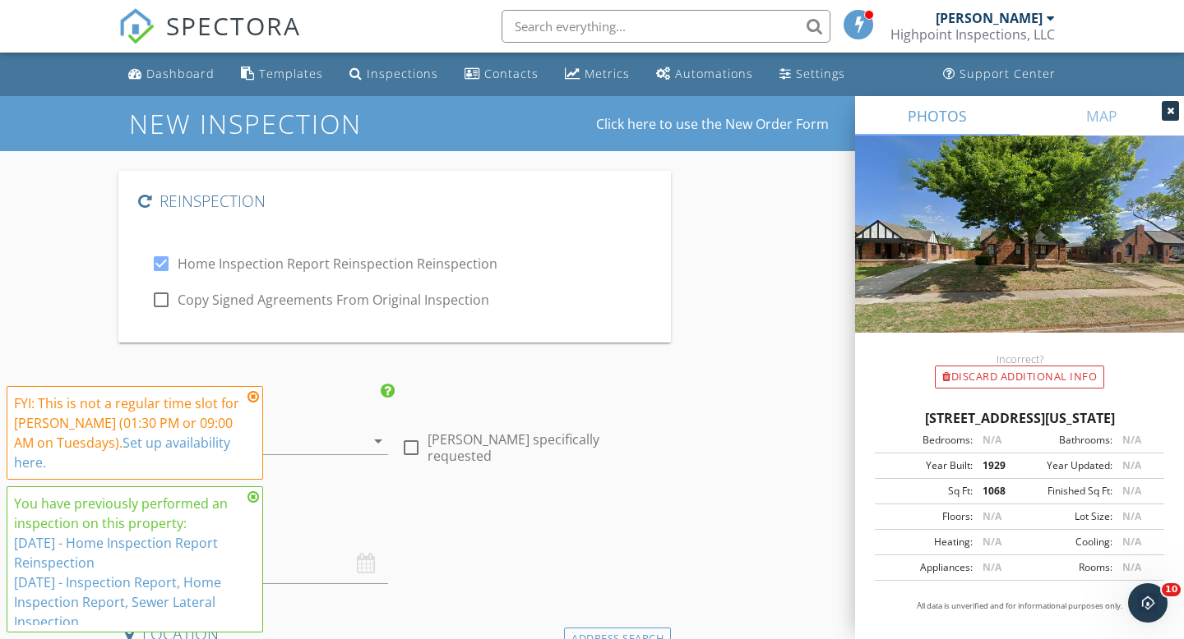
click at [253, 393] on icon at bounding box center [253, 396] width 12 height 13
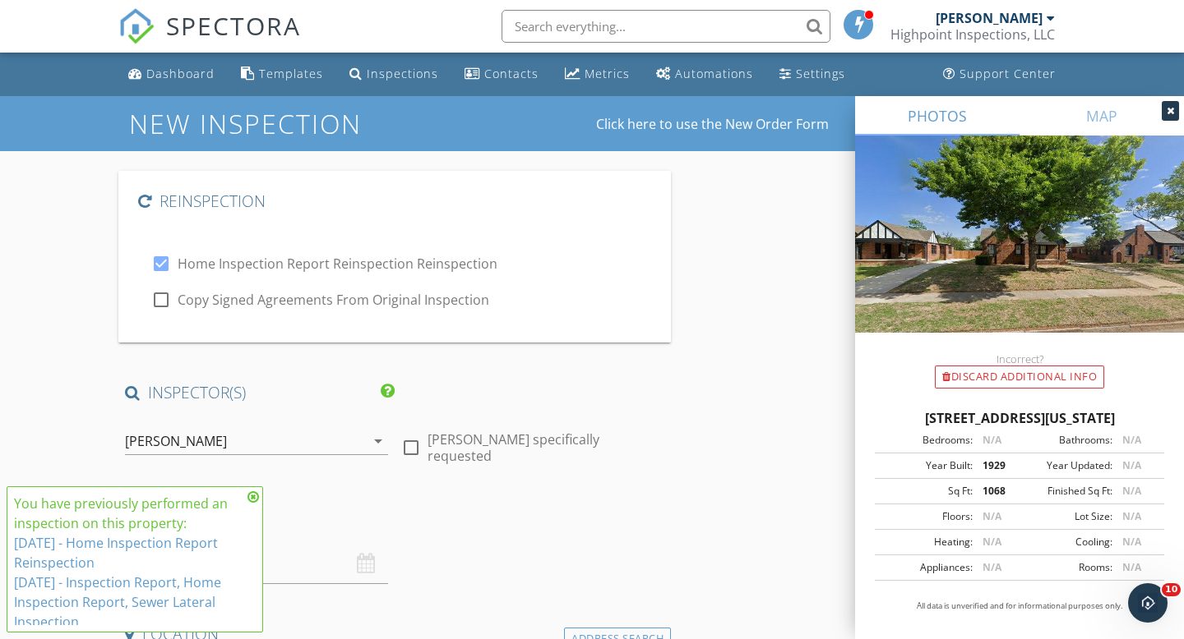
click at [254, 498] on icon at bounding box center [253, 497] width 12 height 13
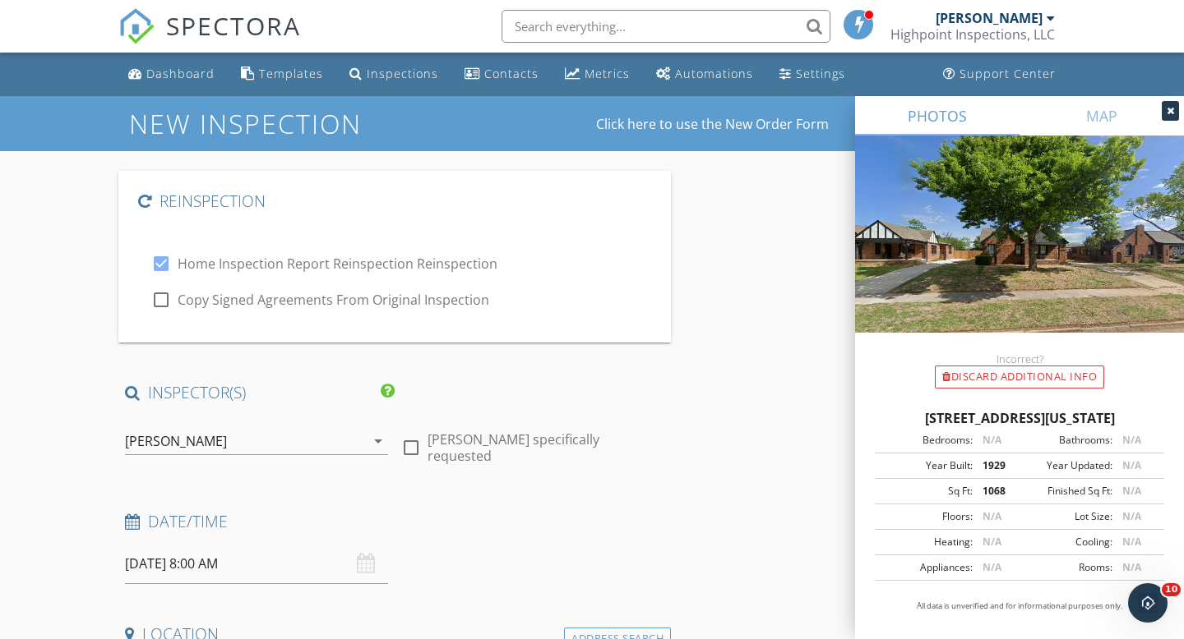
click at [165, 296] on div at bounding box center [161, 300] width 28 height 28
checkbox input "true"
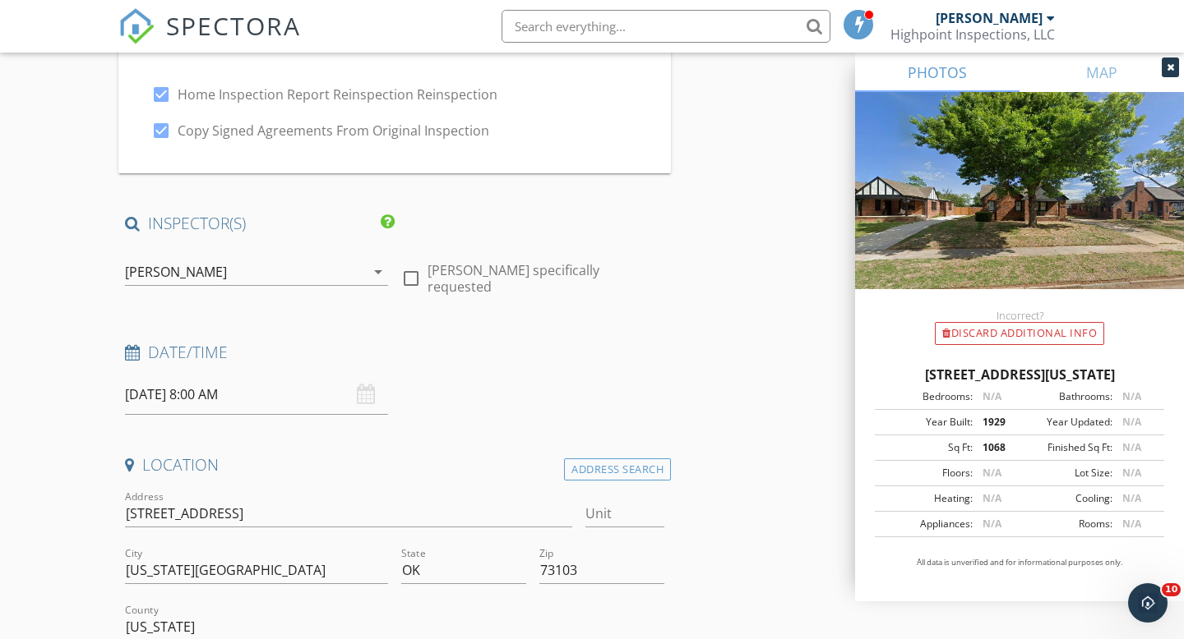
scroll to position [232, 0]
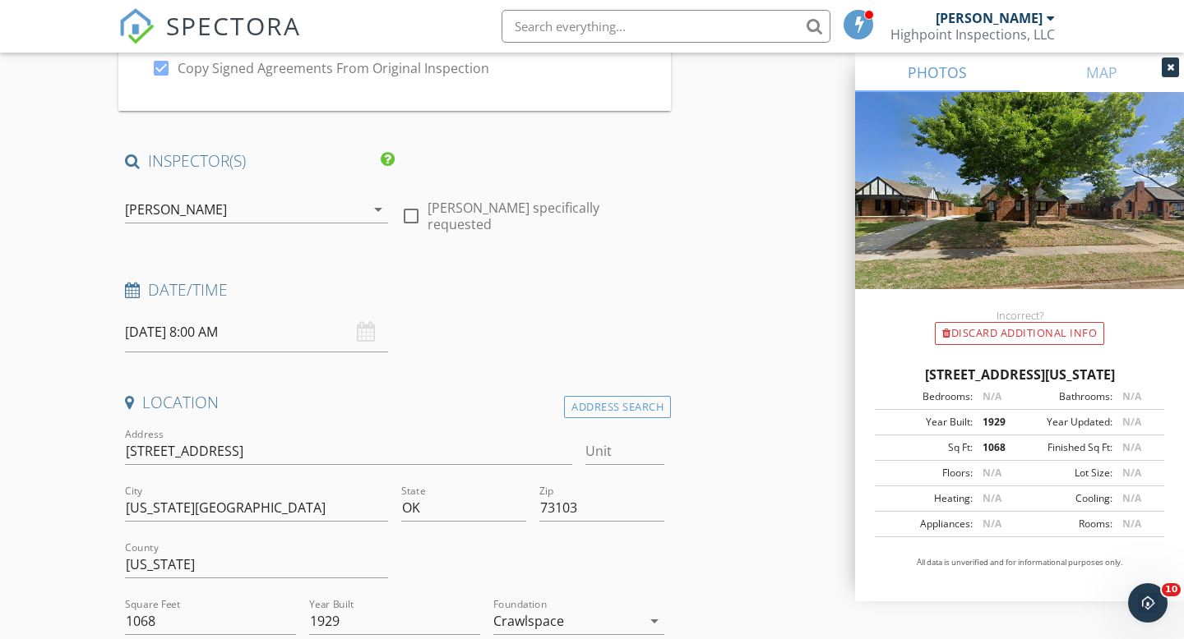
click at [231, 331] on input "[DATE] 8:00 AM" at bounding box center [256, 332] width 263 height 40
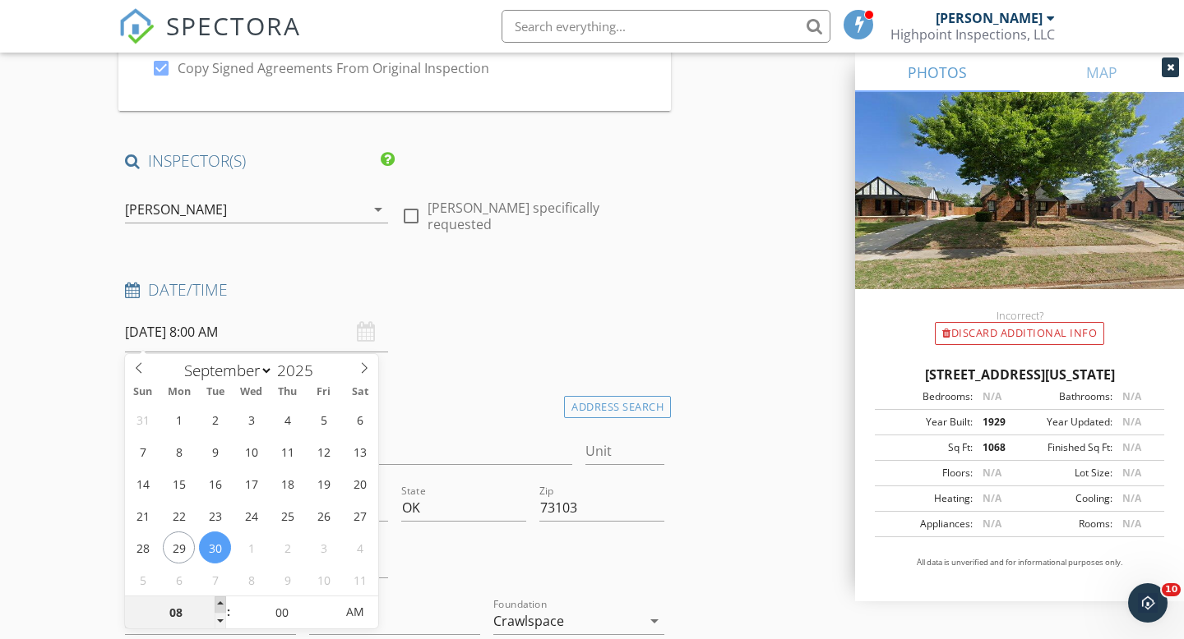
type input "09"
type input "[DATE] 9:00 AM"
click at [220, 603] on span at bounding box center [221, 605] width 12 height 16
type input "10"
type input "09/30/2025 10:00 AM"
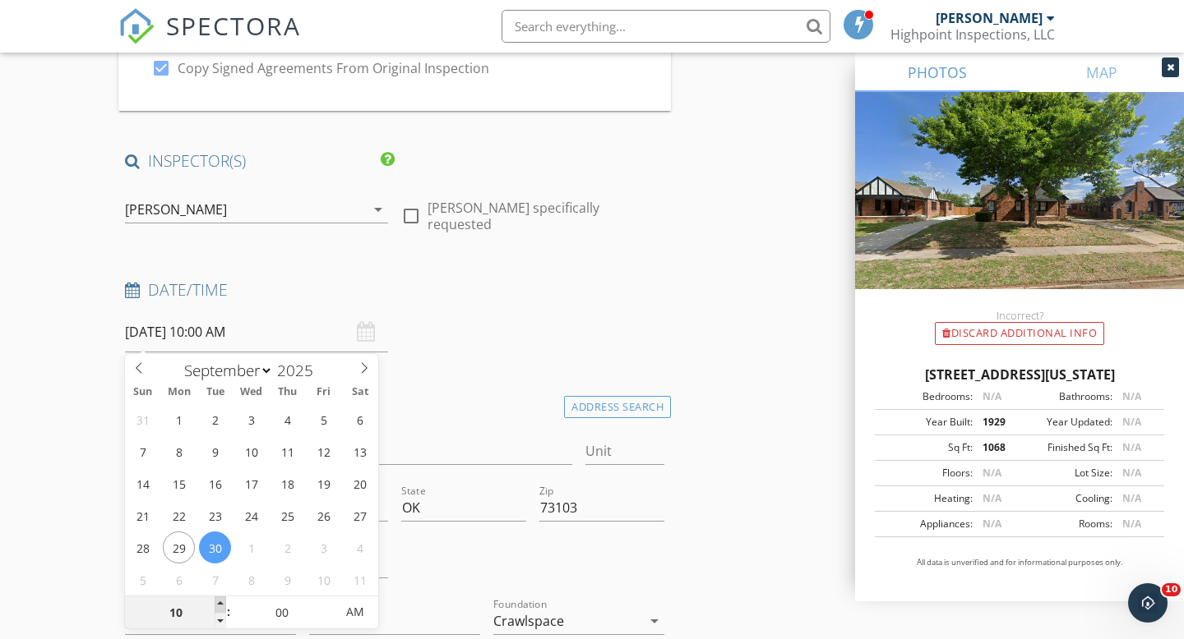
click at [220, 603] on span at bounding box center [221, 605] width 12 height 16
type input "05"
type input "09/30/2025 10:05 AM"
click at [329, 604] on span at bounding box center [327, 605] width 12 height 16
type input "10"
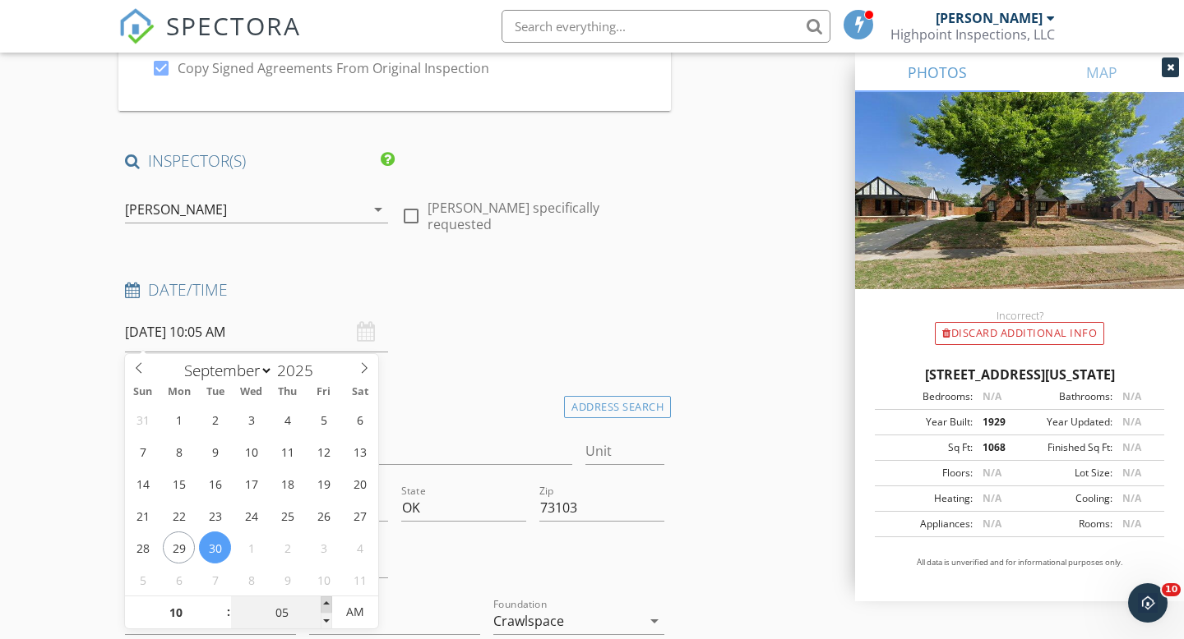
type input "09/30/2025 10:10 AM"
click at [329, 604] on span at bounding box center [327, 605] width 12 height 16
type input "15"
type input "09/30/2025 10:15 AM"
click at [329, 604] on span at bounding box center [327, 605] width 12 height 16
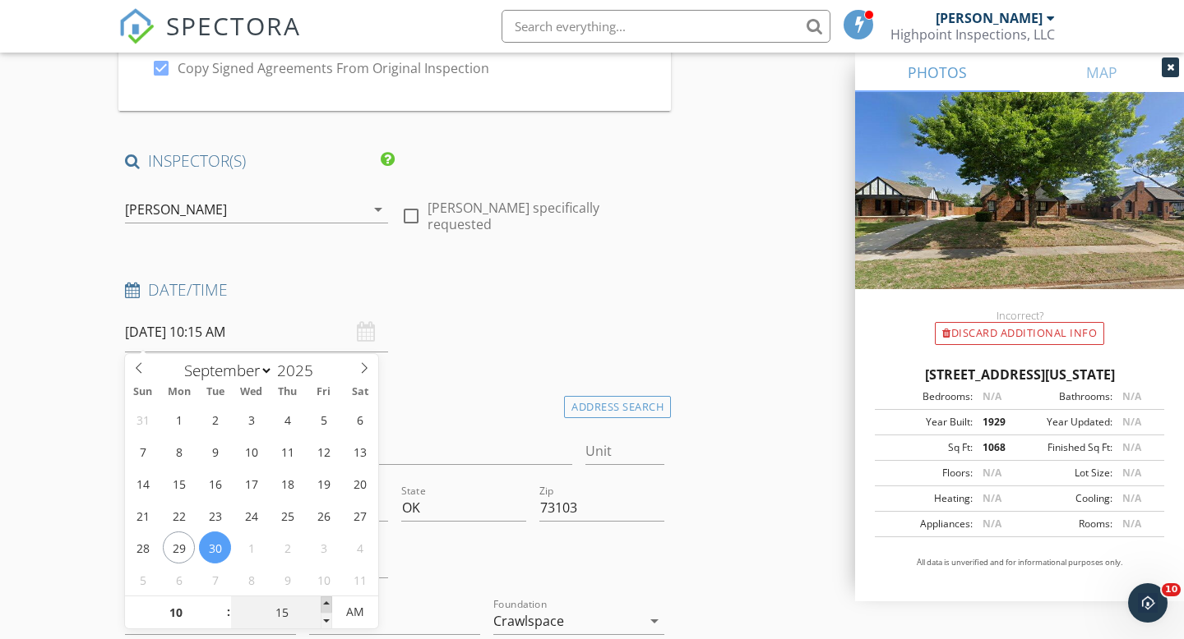
type input "20"
type input "09/30/2025 10:20 AM"
click at [329, 604] on span at bounding box center [327, 605] width 12 height 16
type input "25"
type input "09/30/2025 10:25 AM"
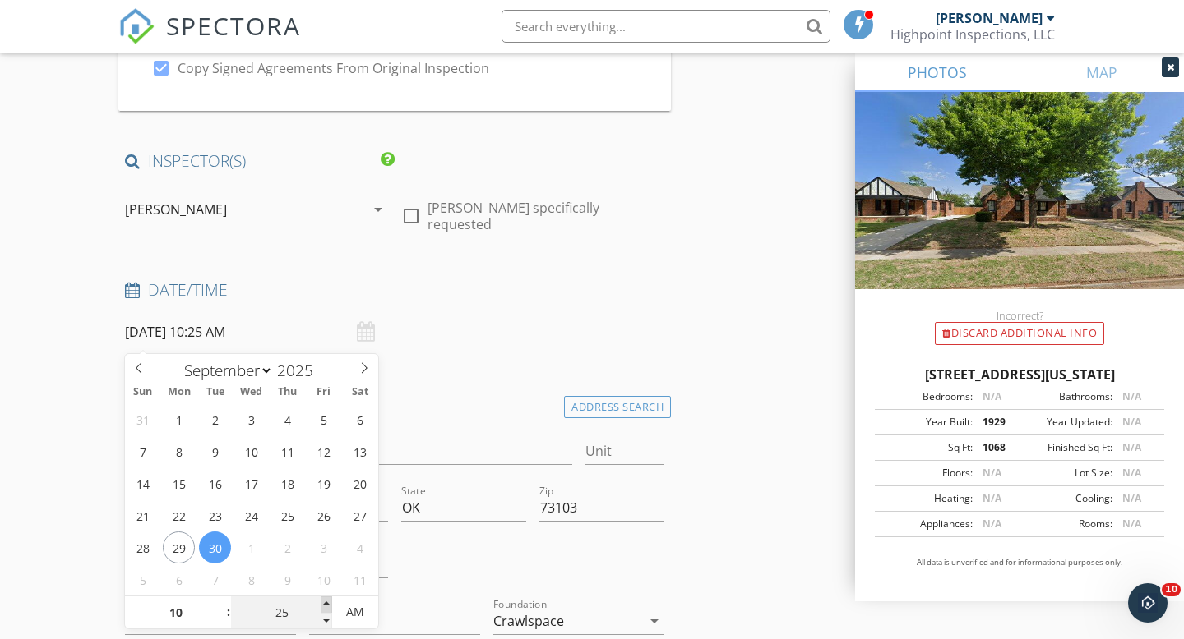
click at [329, 604] on span at bounding box center [327, 605] width 12 height 16
type input "30"
type input "[DATE] 10:30 AM"
click at [329, 604] on span at bounding box center [327, 605] width 12 height 16
click at [422, 588] on div at bounding box center [533, 566] width 276 height 57
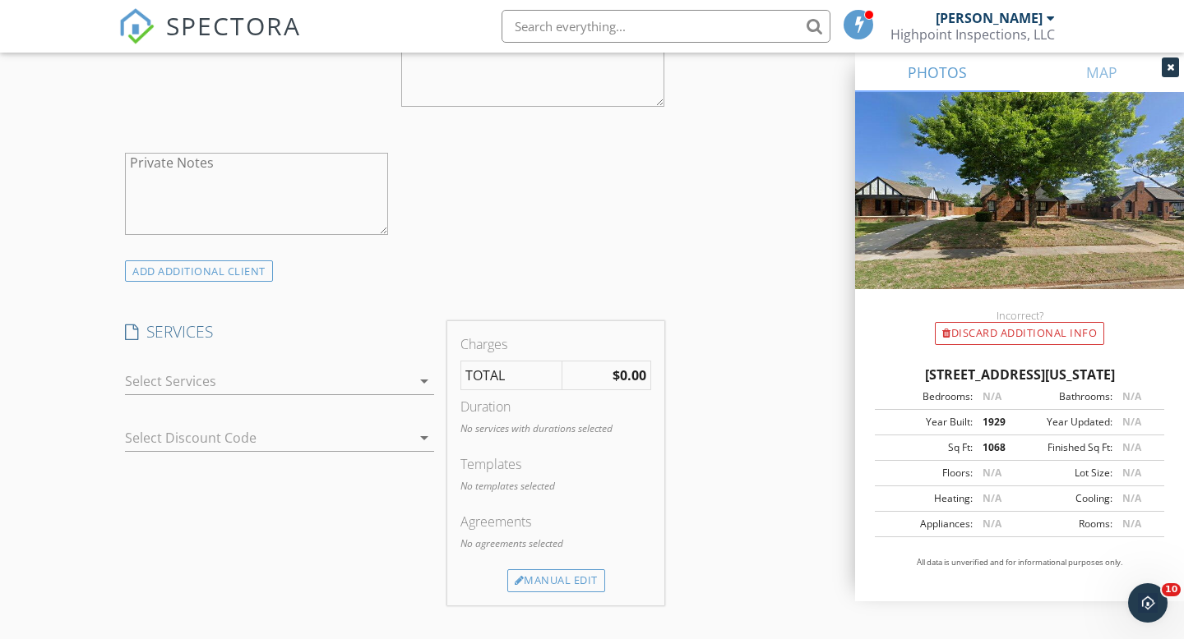
scroll to position [1281, 0]
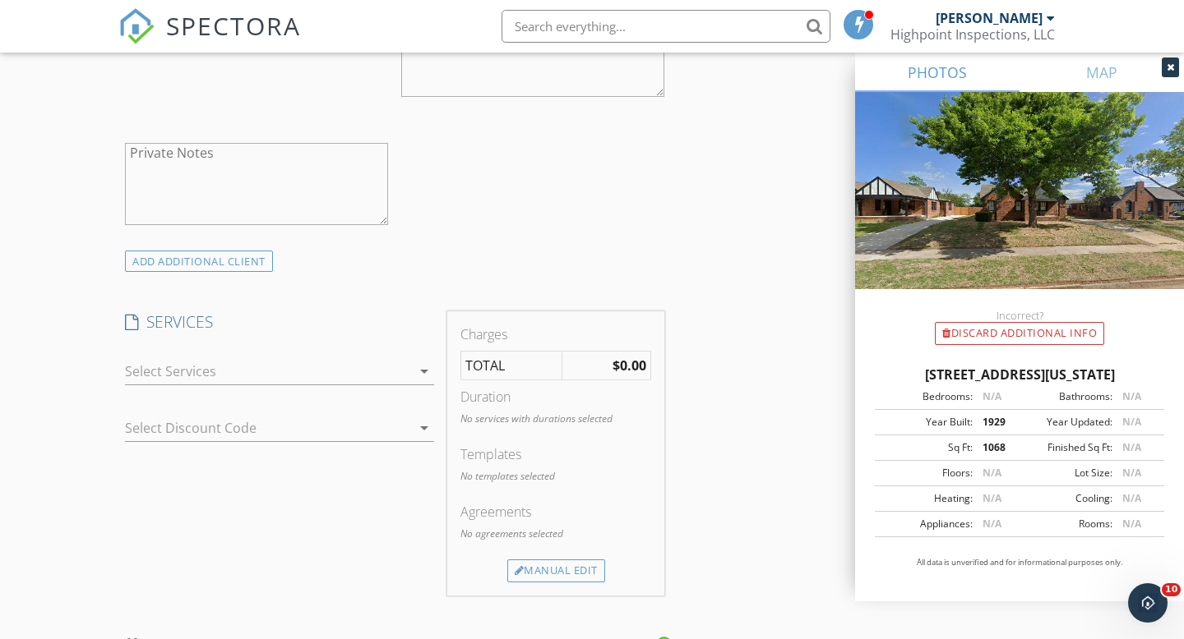
click at [424, 367] on icon "arrow_drop_down" at bounding box center [424, 372] width 20 height 20
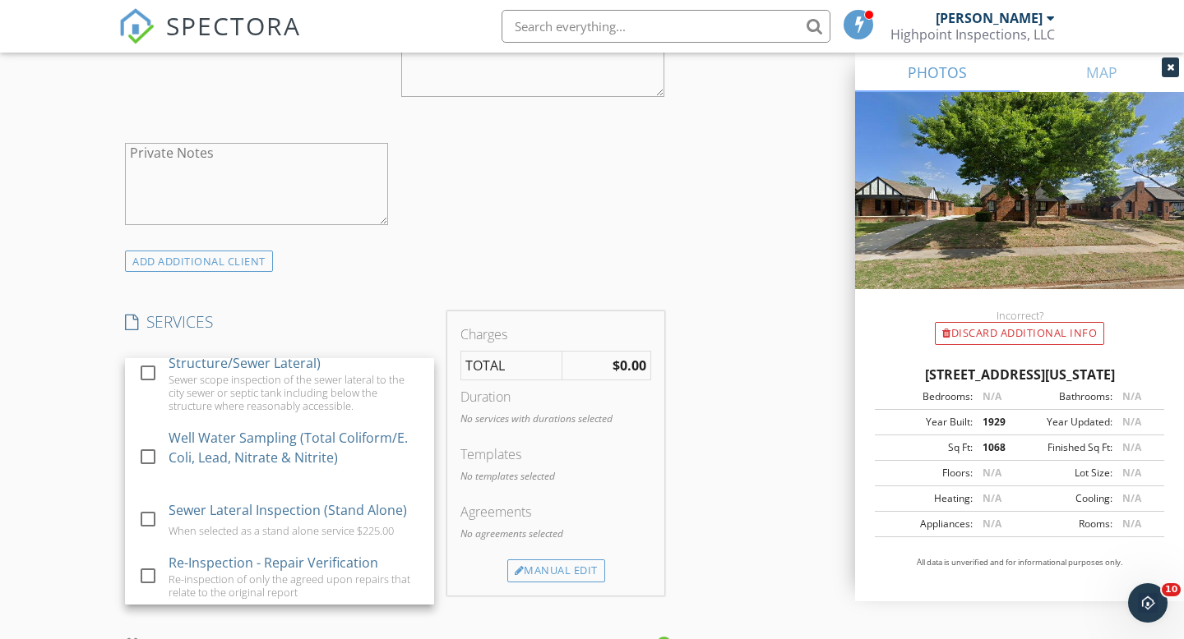
scroll to position [1285, 0]
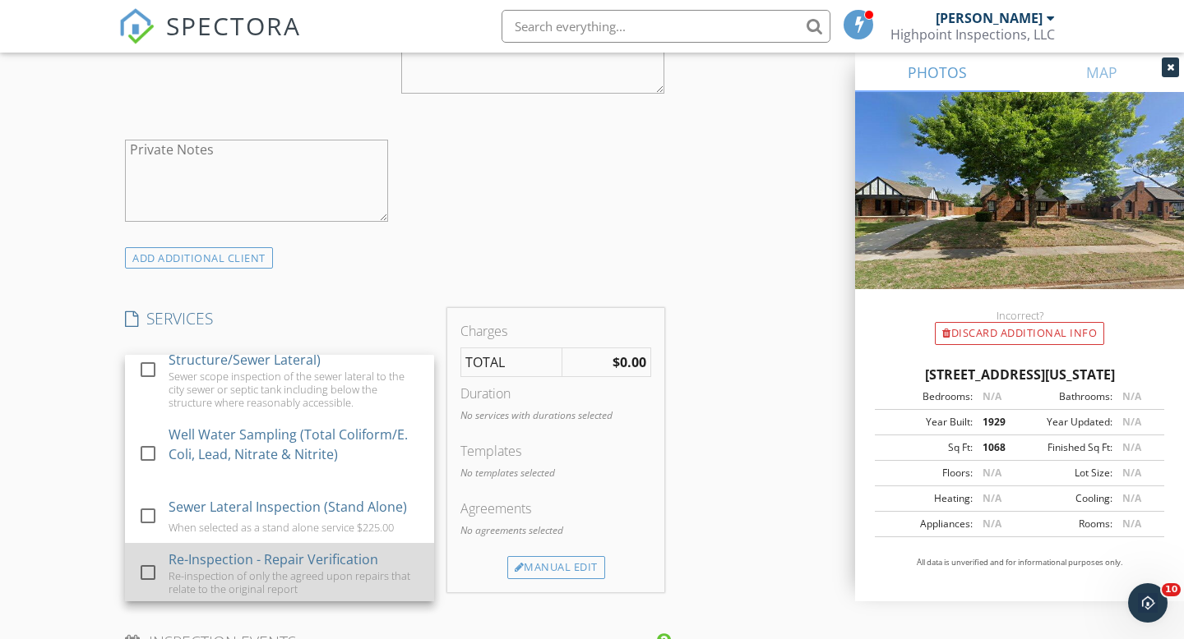
click at [149, 565] on div at bounding box center [148, 573] width 28 height 28
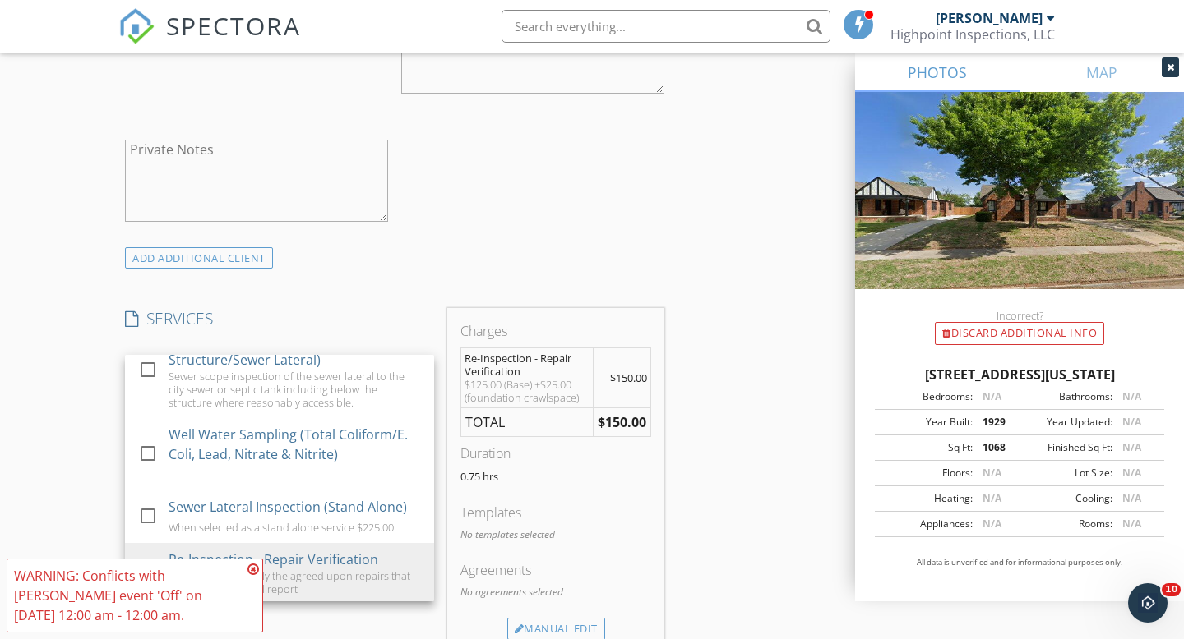
click at [93, 482] on div "New Inspection Click here to use the New Order Form Reinspection check_box Home…" at bounding box center [592, 596] width 1184 height 3569
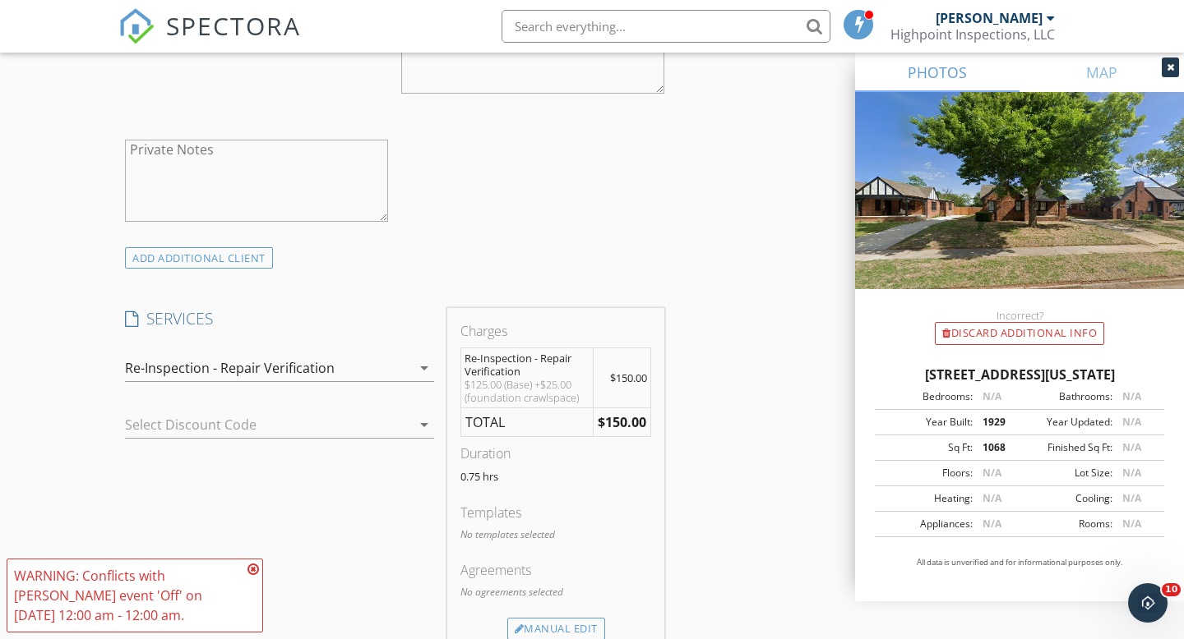
click at [253, 568] on icon at bounding box center [253, 569] width 12 height 13
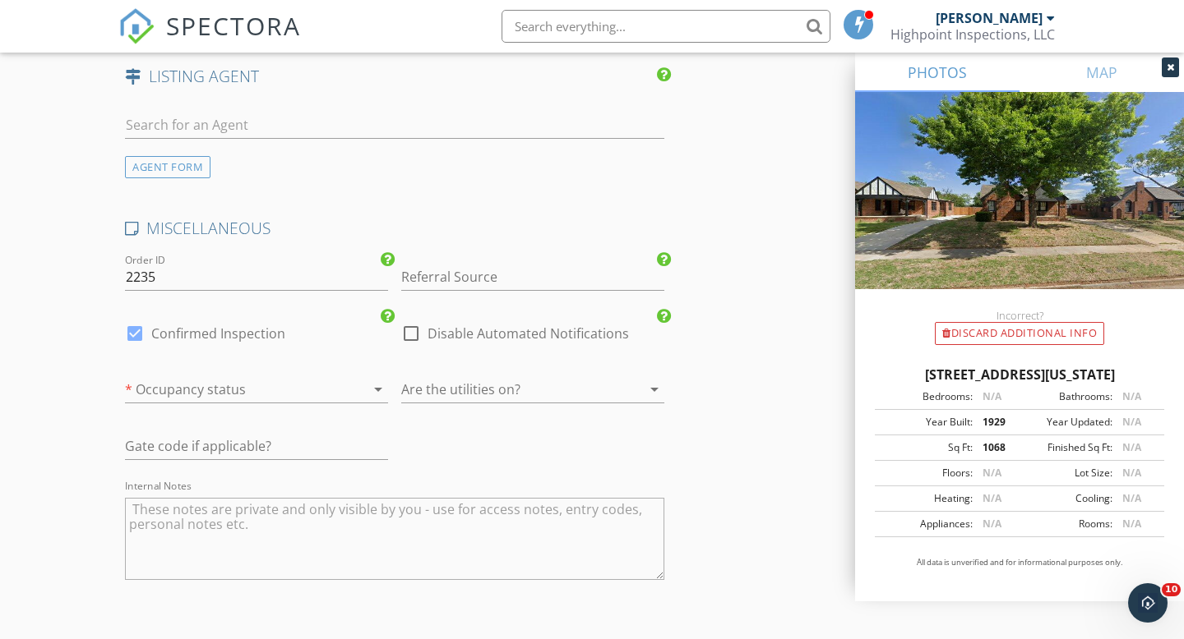
scroll to position [2754, 0]
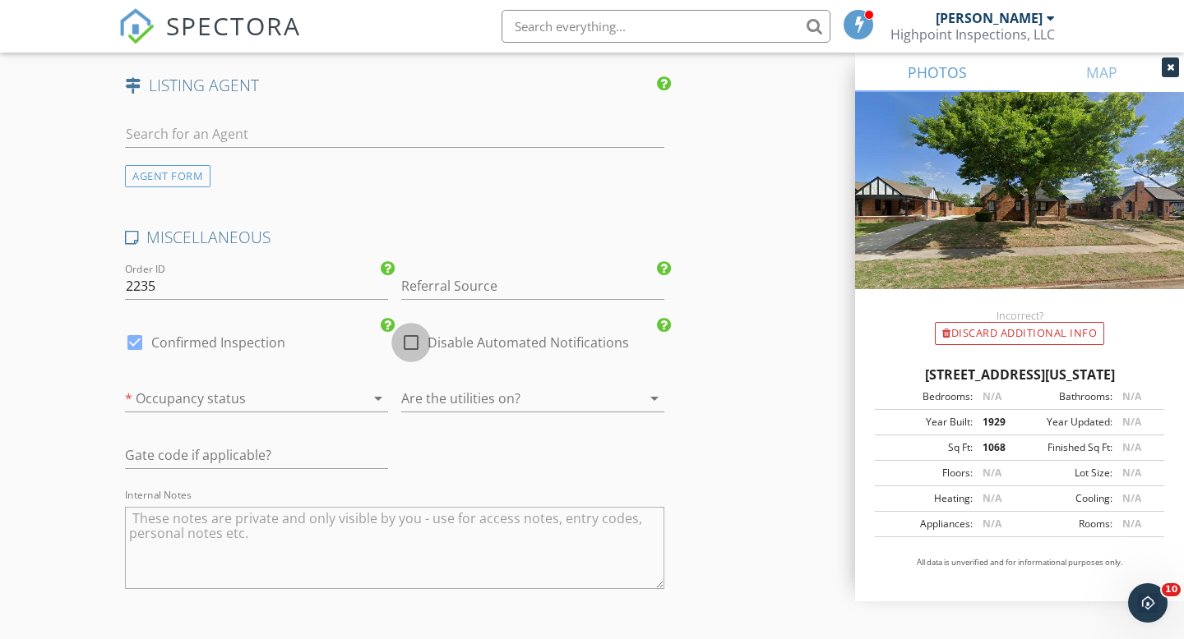
click at [409, 342] on div at bounding box center [411, 343] width 28 height 28
checkbox input "true"
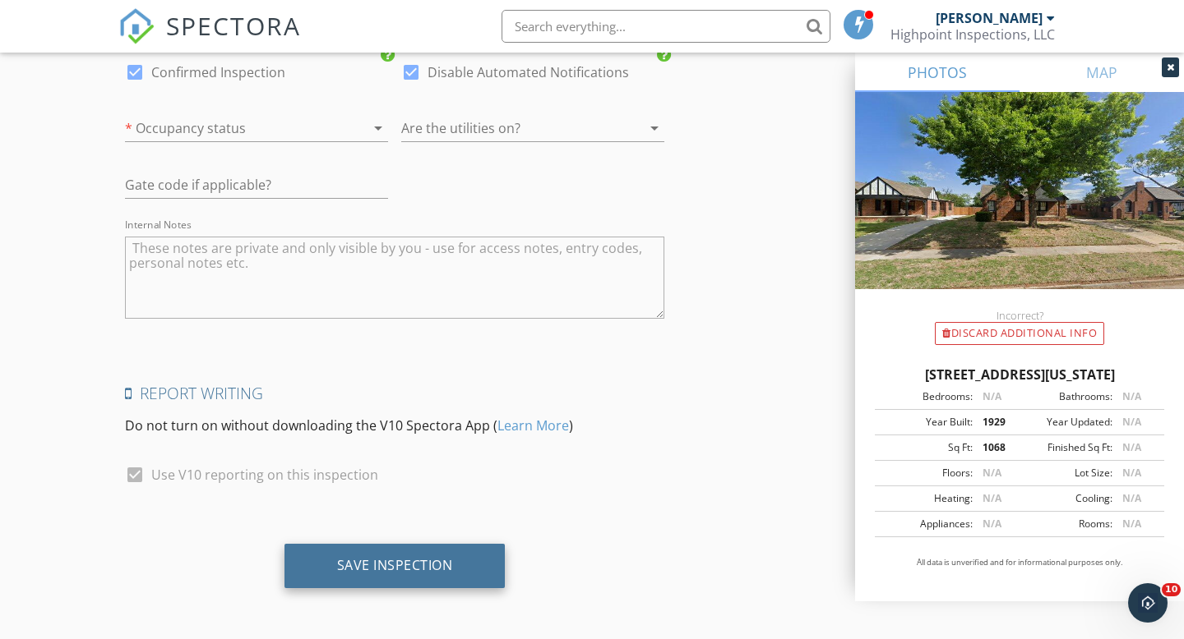
click at [387, 563] on div "Save Inspection" at bounding box center [395, 565] width 116 height 16
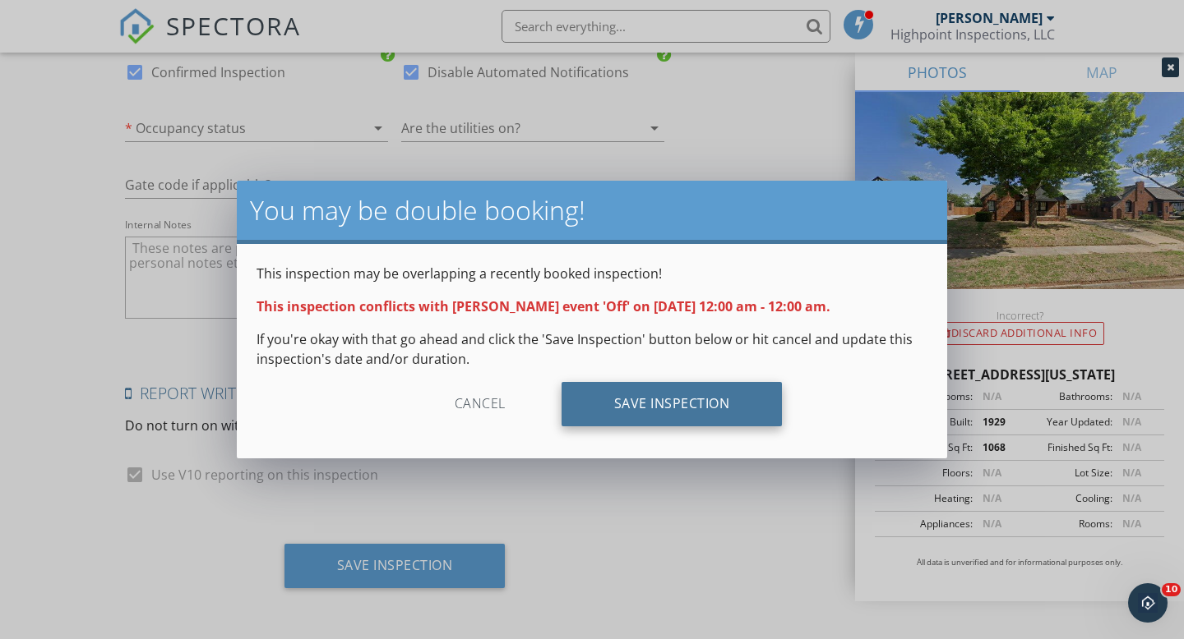
click at [645, 401] on div "Save Inspection" at bounding box center [671, 404] width 221 height 44
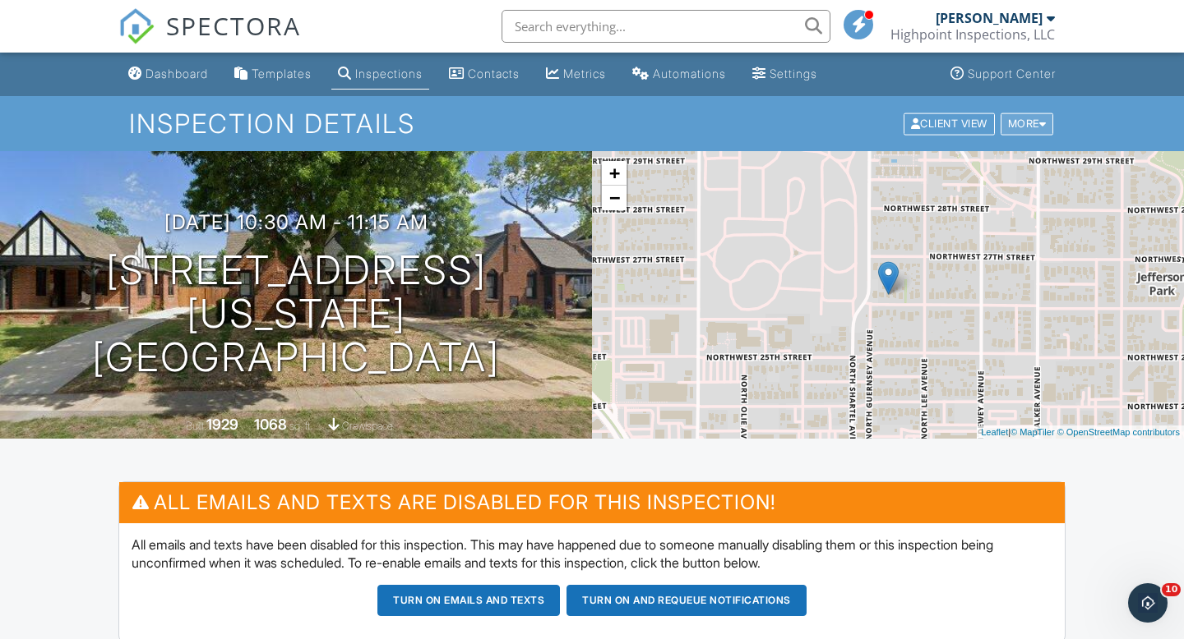
click at [1045, 126] on div at bounding box center [1042, 123] width 7 height 11
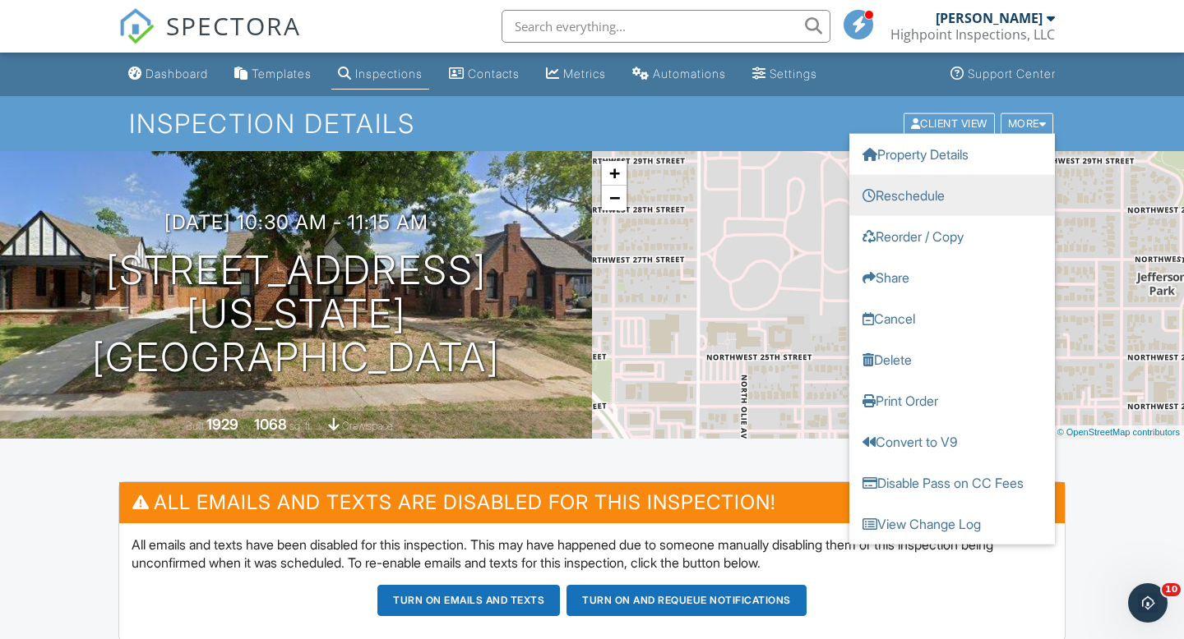
click at [920, 188] on link "Reschedule" at bounding box center [951, 194] width 205 height 41
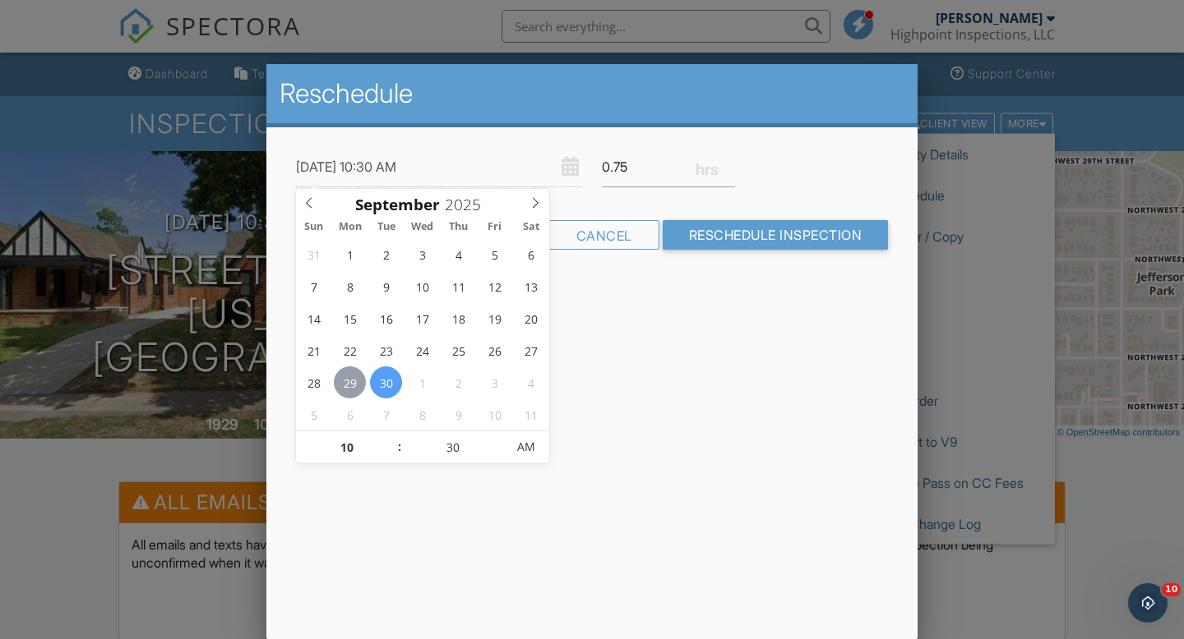
type input "[DATE] 10:30 AM"
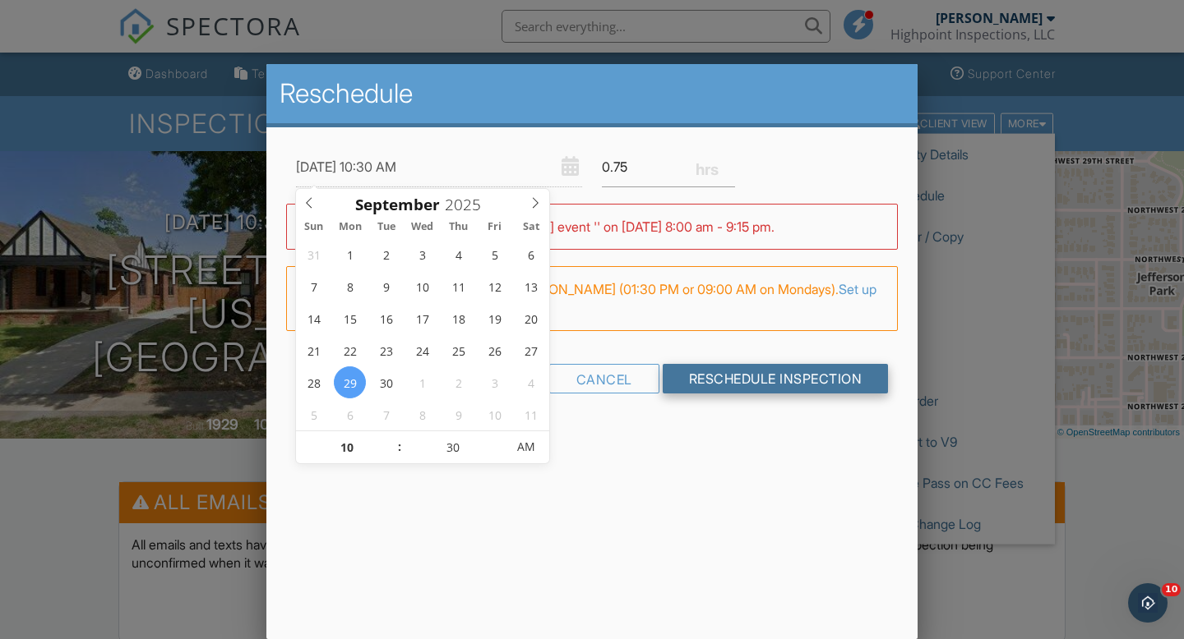
click at [775, 382] on input "Reschedule Inspection" at bounding box center [775, 379] width 226 height 30
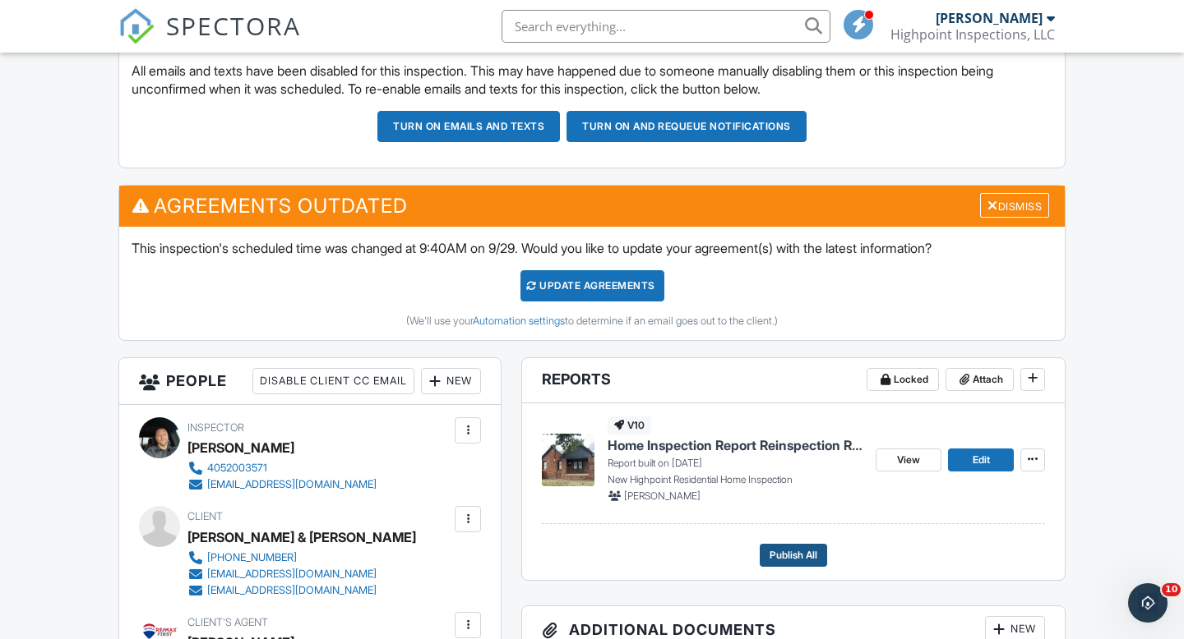
scroll to position [475, 0]
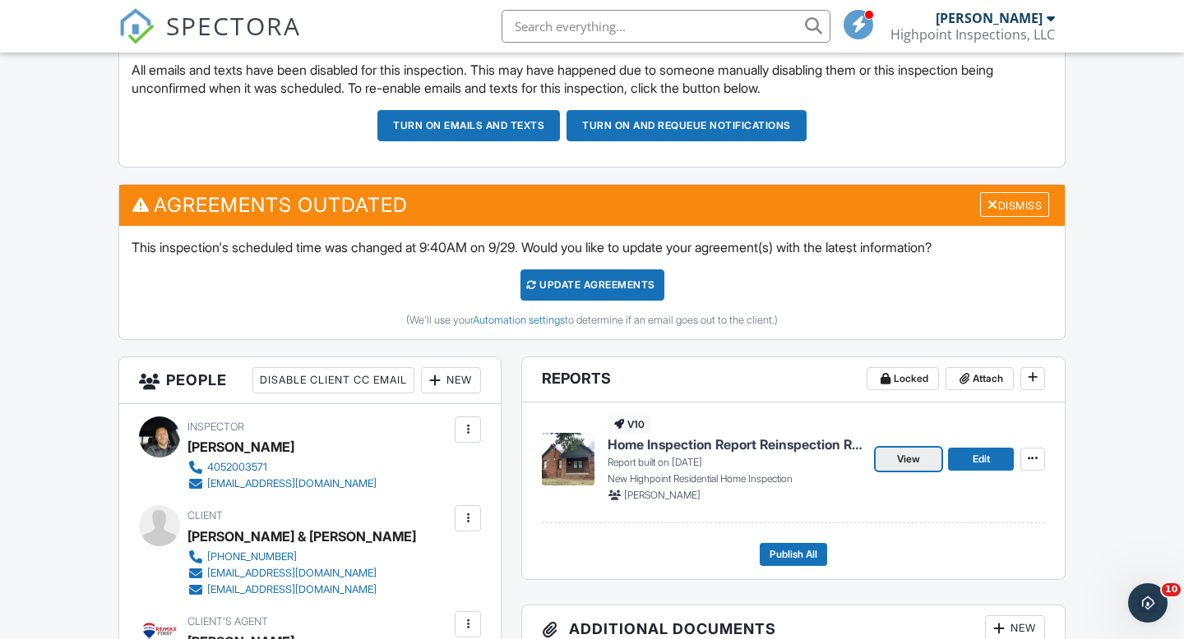
click at [909, 463] on span "View" at bounding box center [908, 459] width 23 height 16
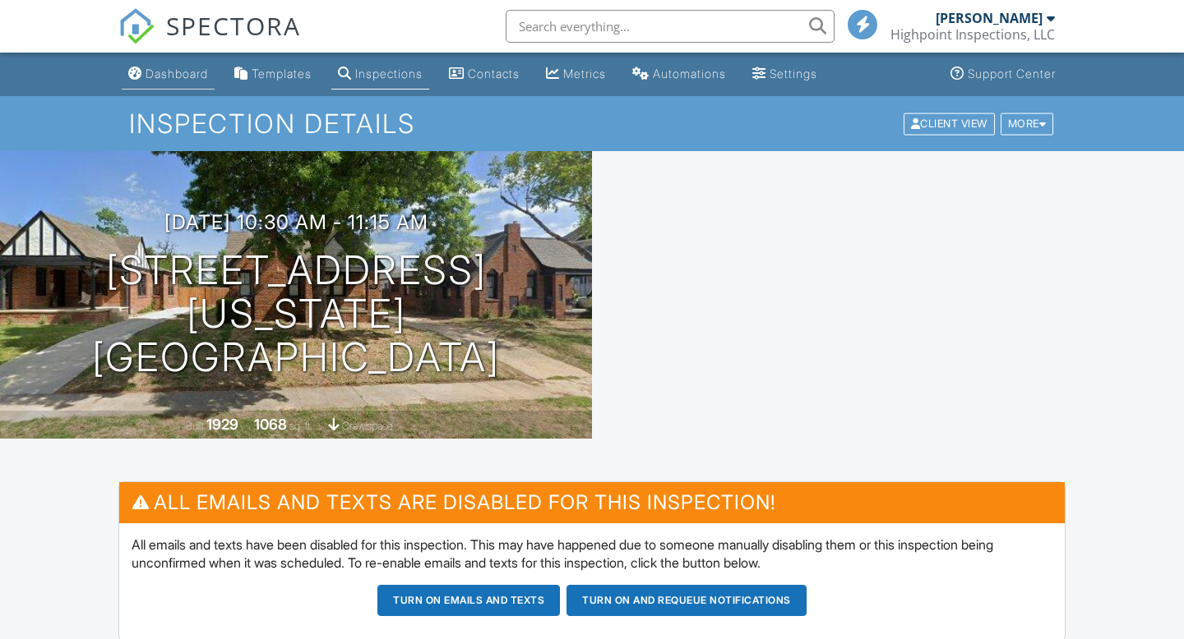
click at [166, 72] on div "Dashboard" at bounding box center [176, 74] width 62 height 14
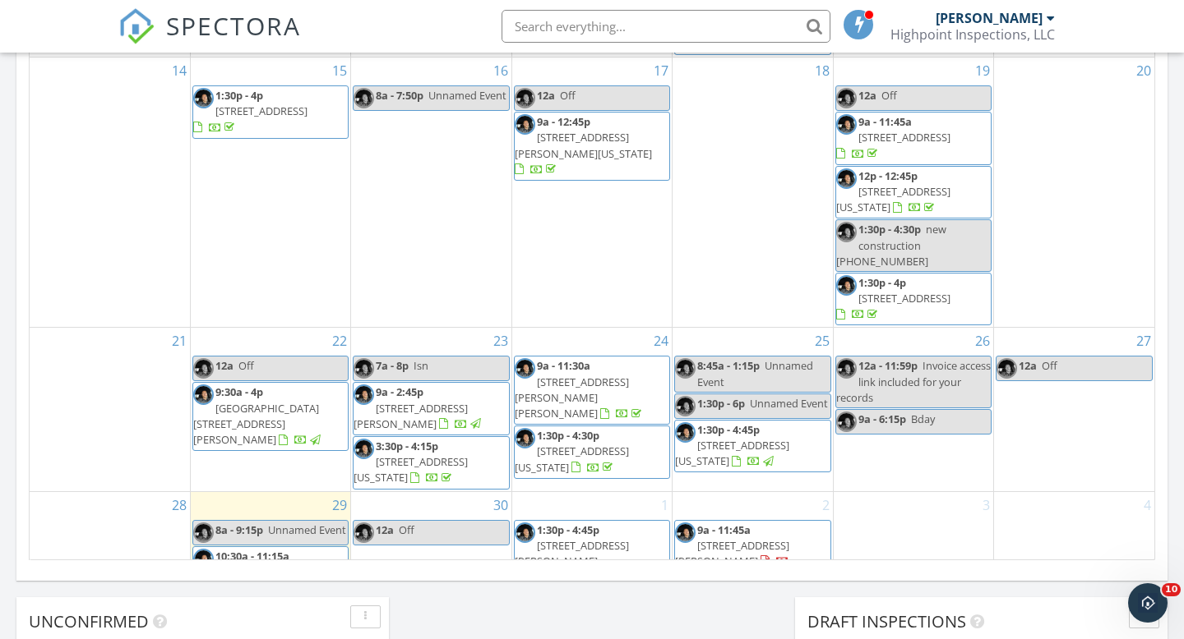
scroll to position [948, 0]
click at [415, 454] on span "[STREET_ADDRESS][US_STATE]" at bounding box center [410, 469] width 114 height 30
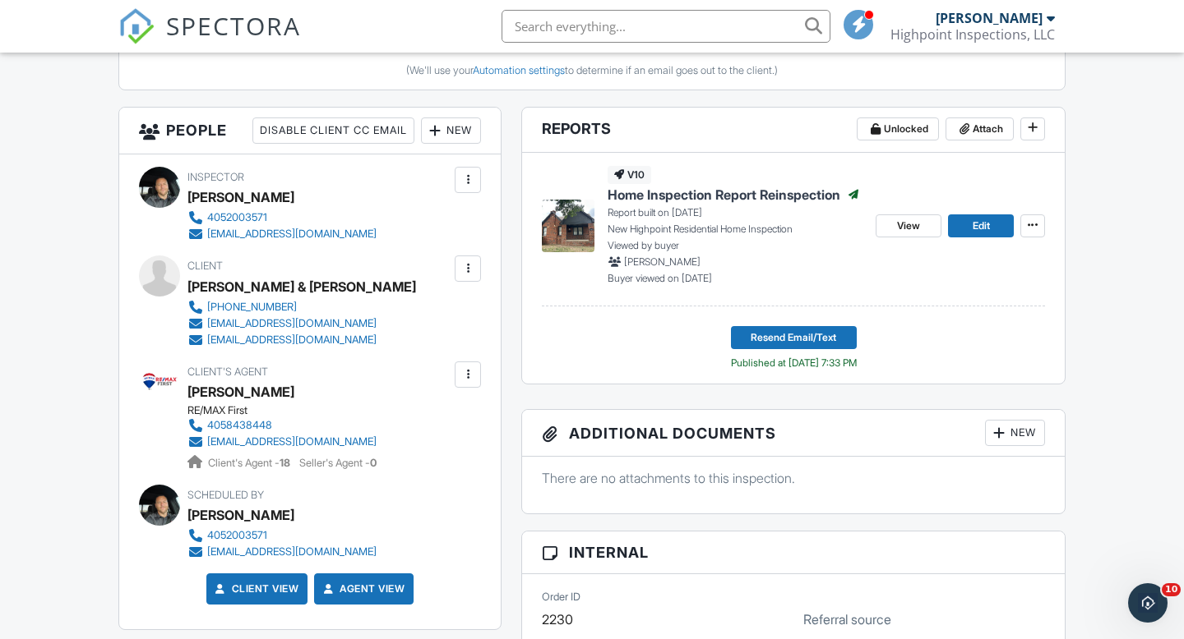
scroll to position [685, 0]
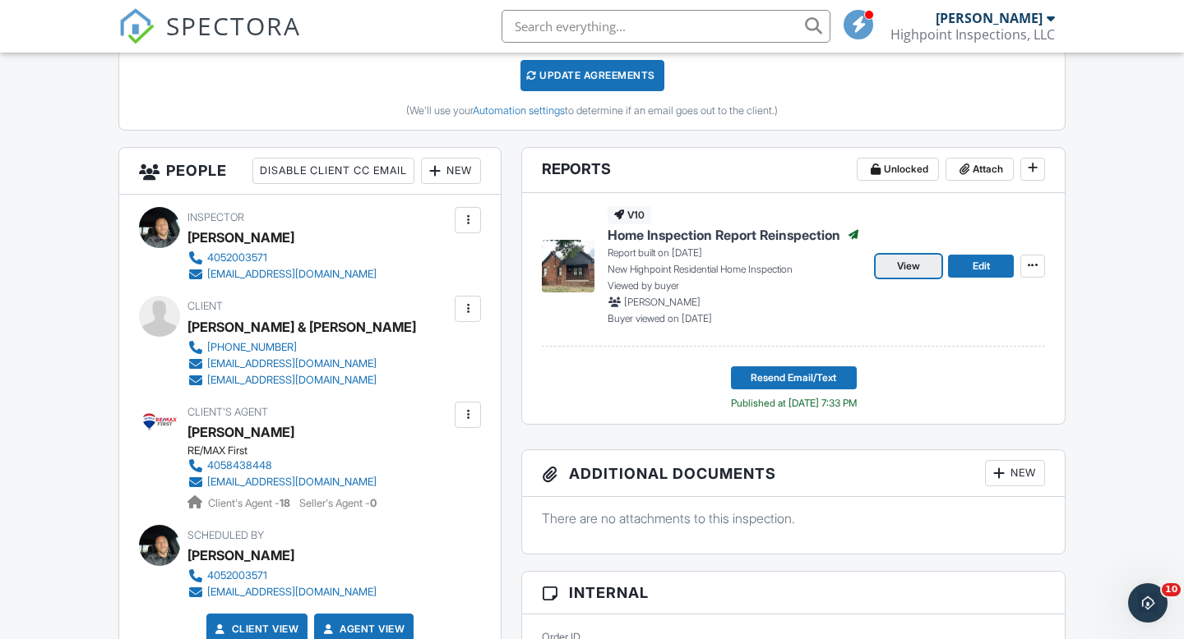
click at [910, 265] on span "View" at bounding box center [908, 266] width 23 height 16
